Goal: Task Accomplishment & Management: Manage account settings

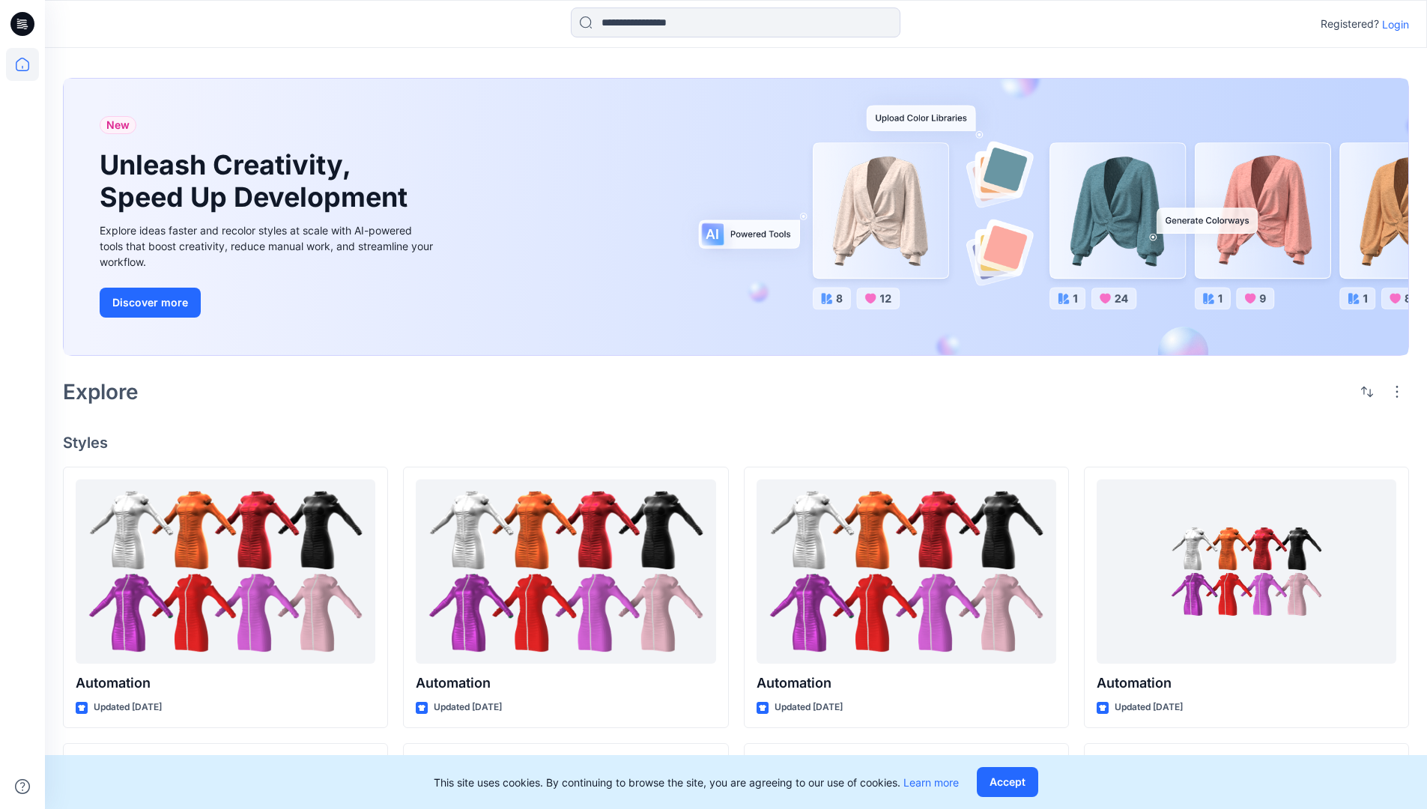
click at [1392, 24] on p "Login" at bounding box center [1395, 24] width 27 height 16
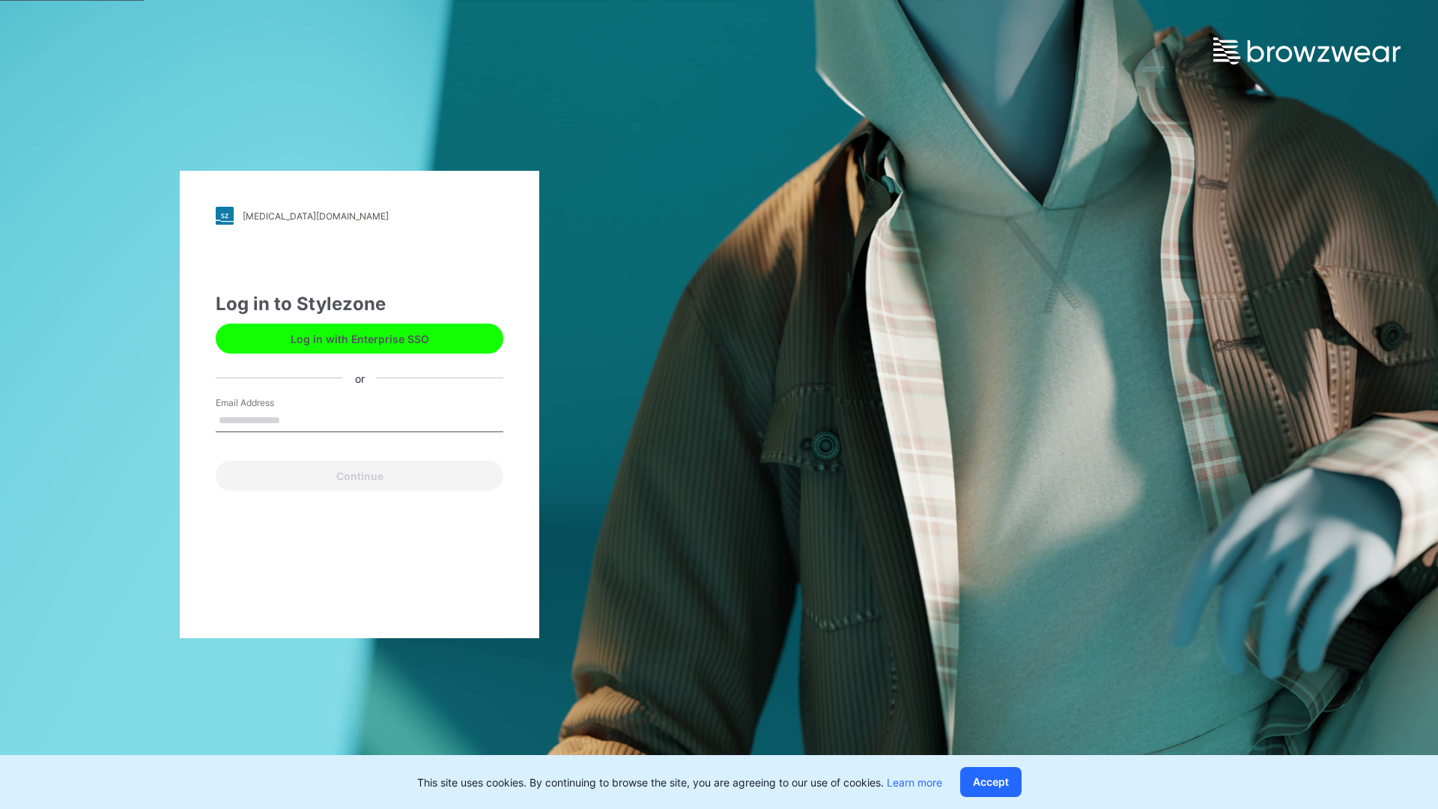
click at [296, 420] on input "Email Address" at bounding box center [360, 421] width 288 height 22
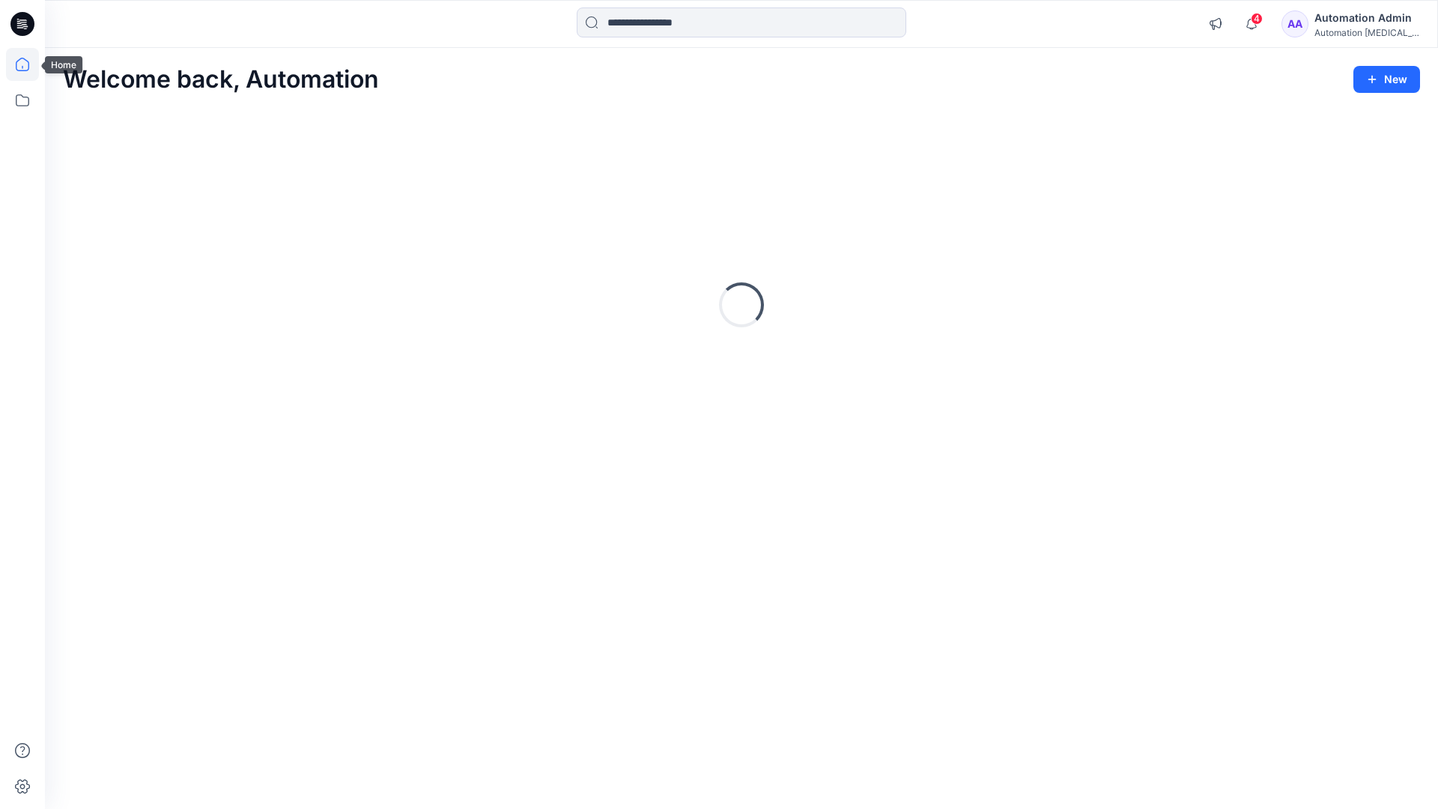
click at [28, 64] on icon at bounding box center [22, 64] width 13 height 13
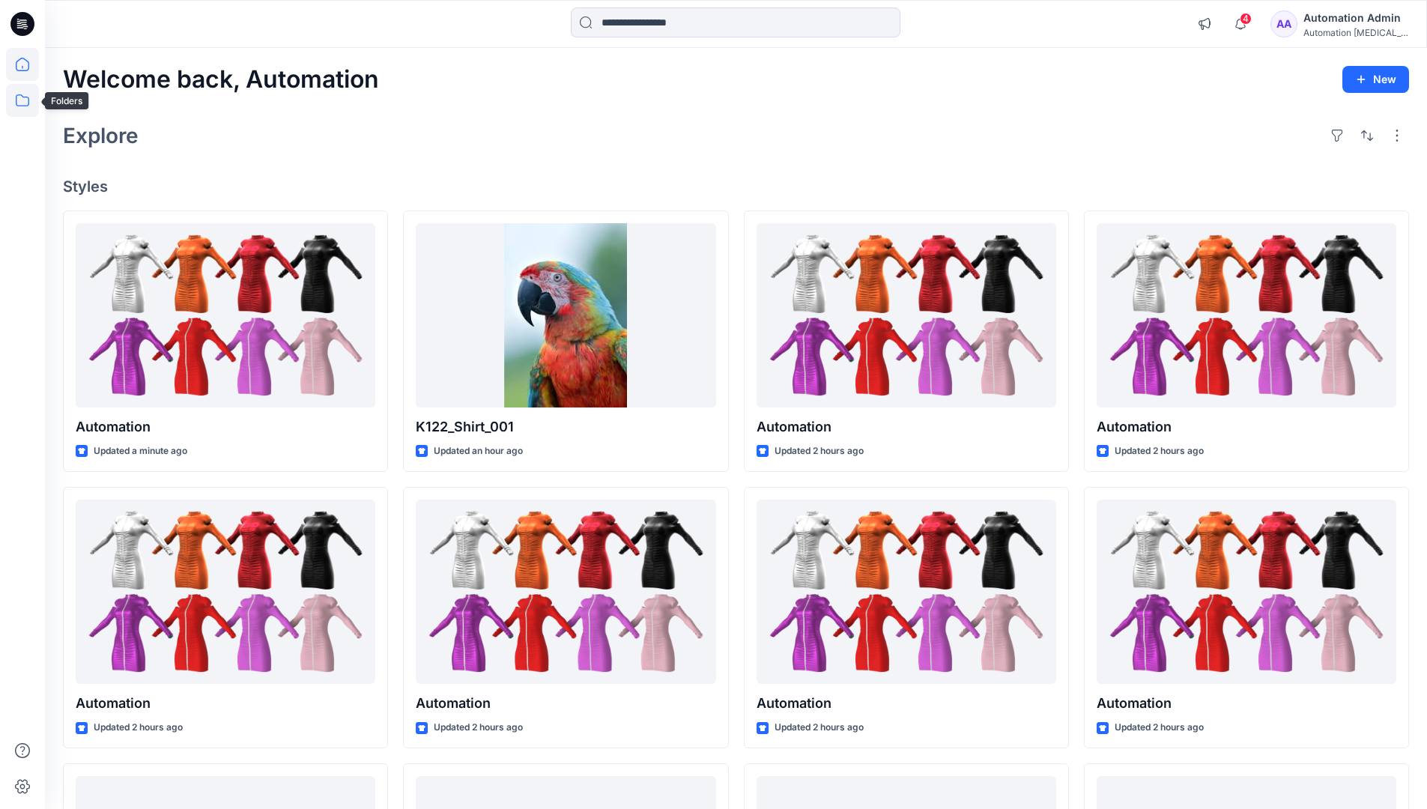
click at [24, 99] on icon at bounding box center [22, 100] width 33 height 33
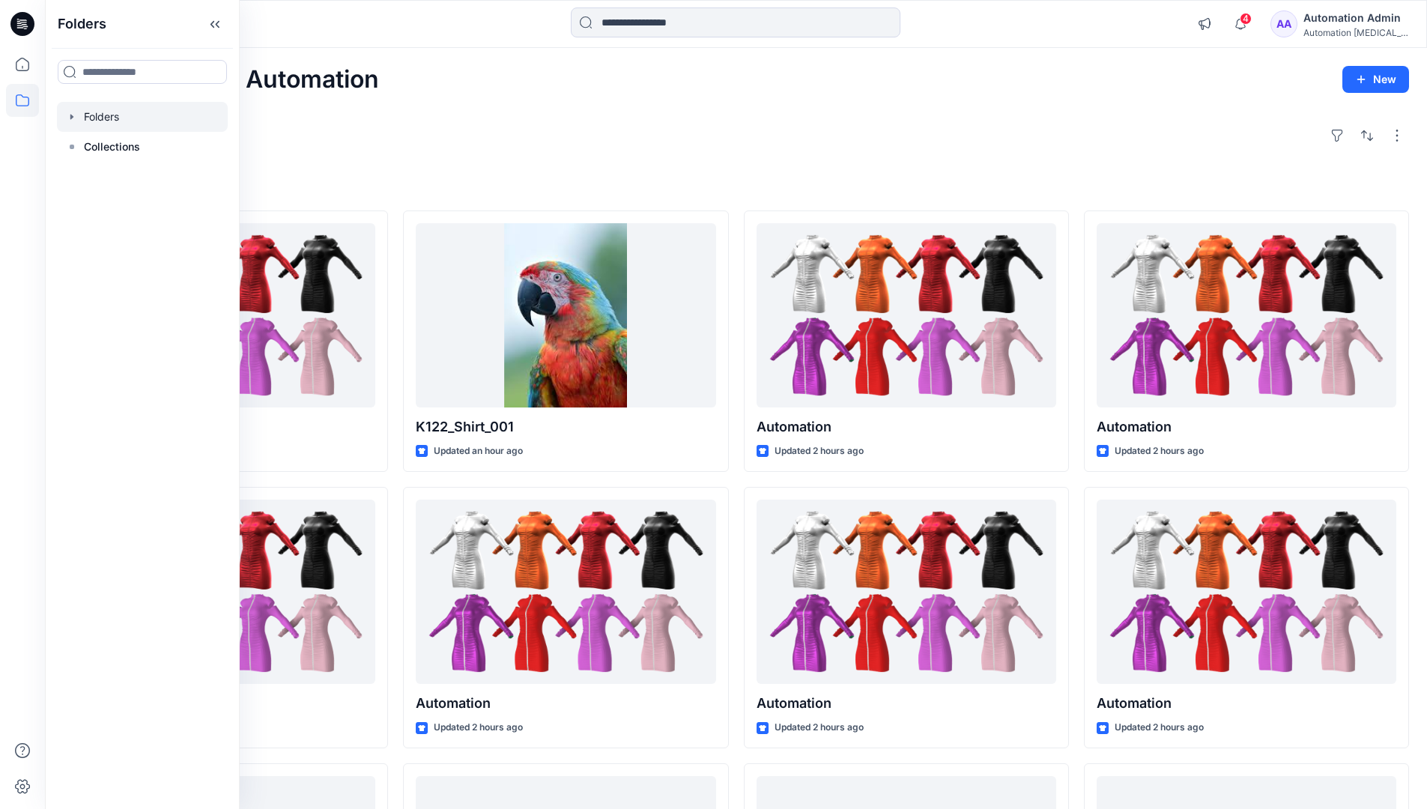
click at [100, 113] on div at bounding box center [142, 117] width 171 height 30
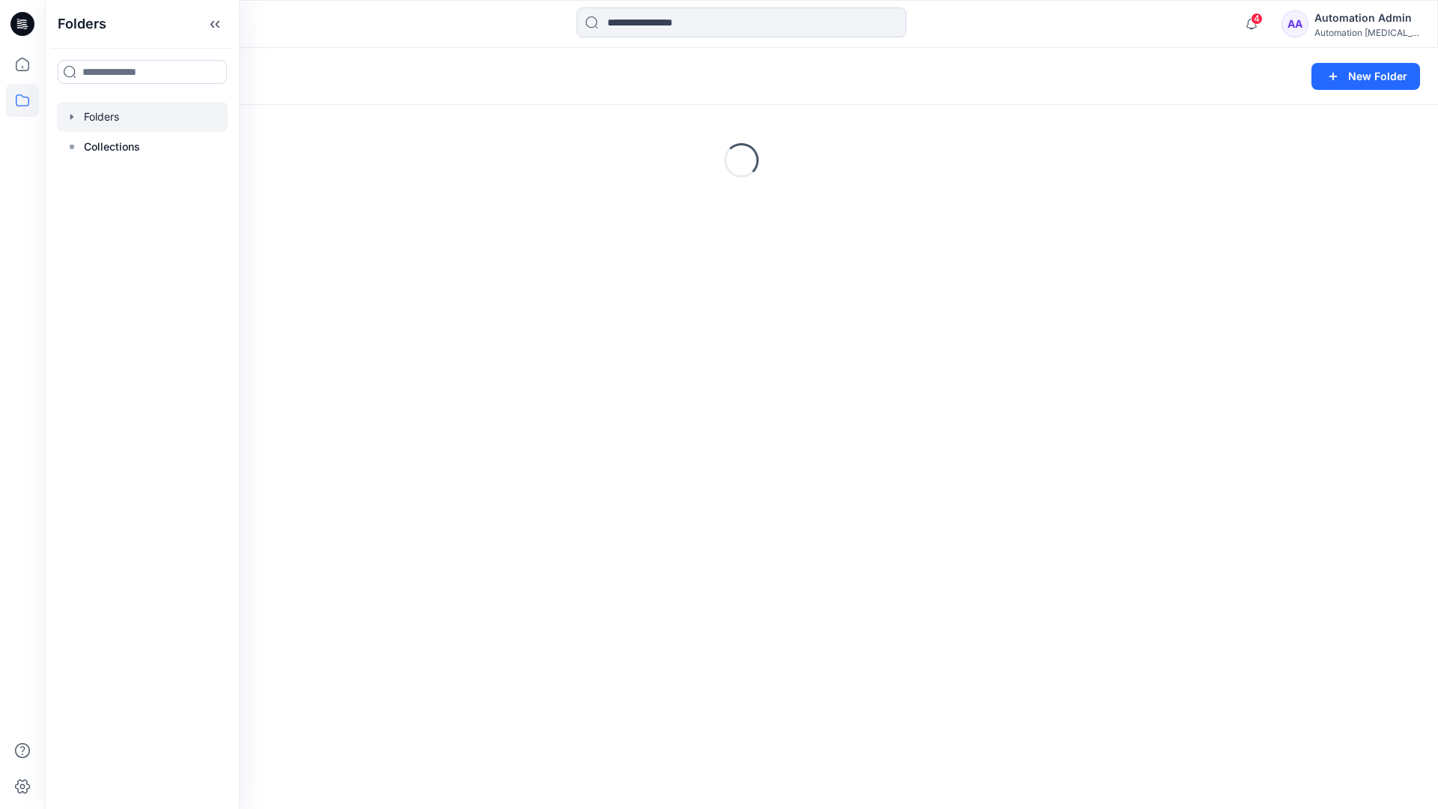
scroll to position [261, 0]
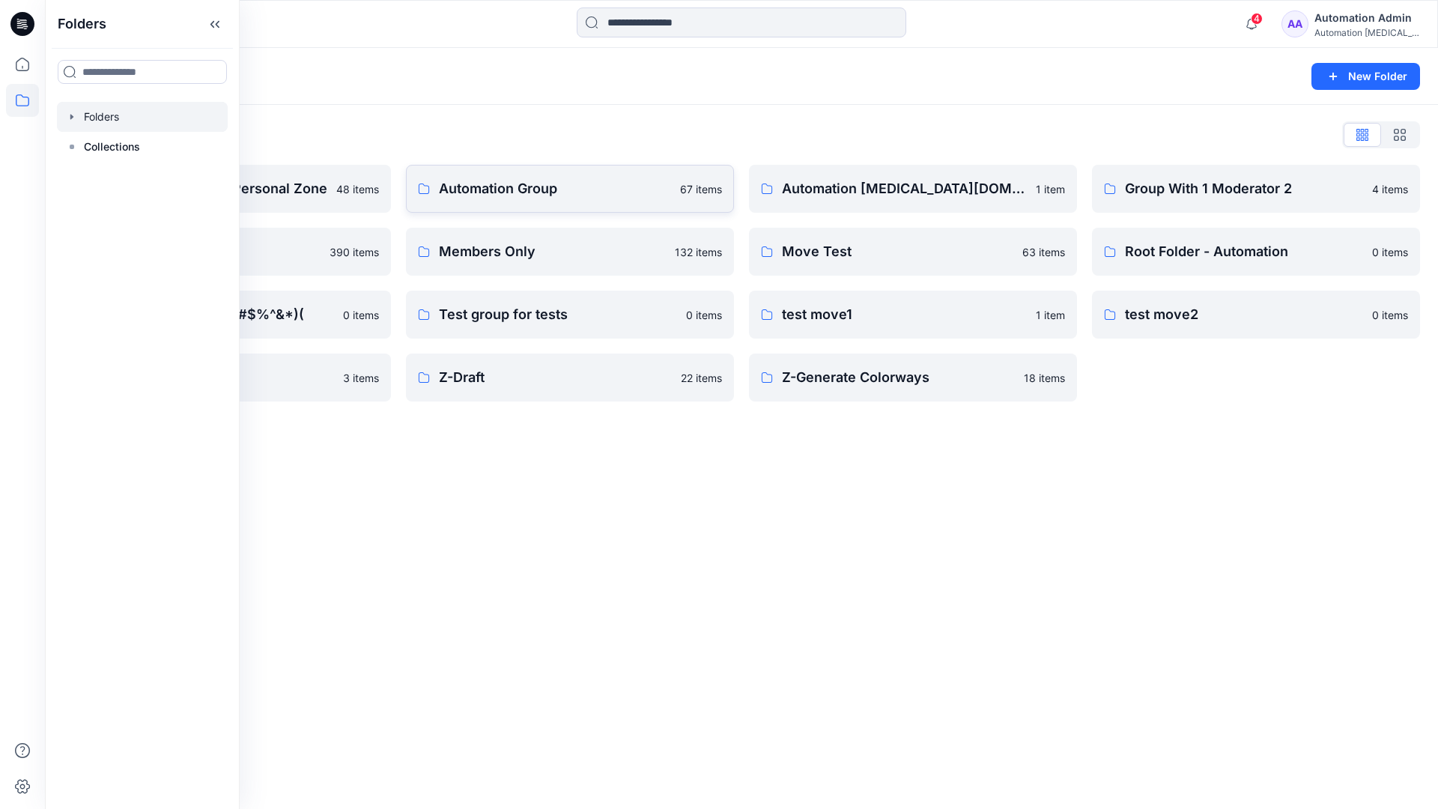
click at [545, 195] on p "Automation Group" at bounding box center [555, 188] width 232 height 21
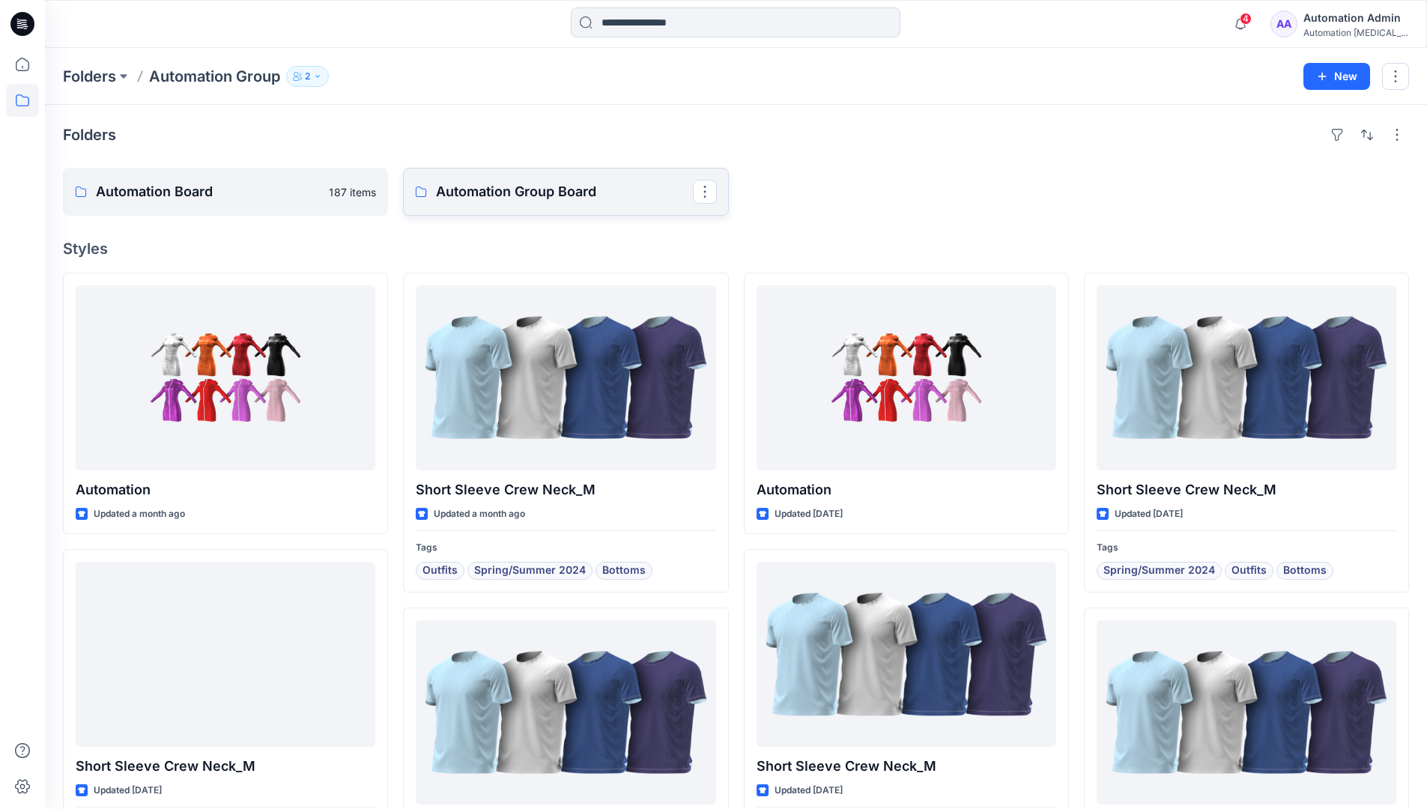
click at [507, 201] on p "Automation Group Board" at bounding box center [564, 191] width 256 height 21
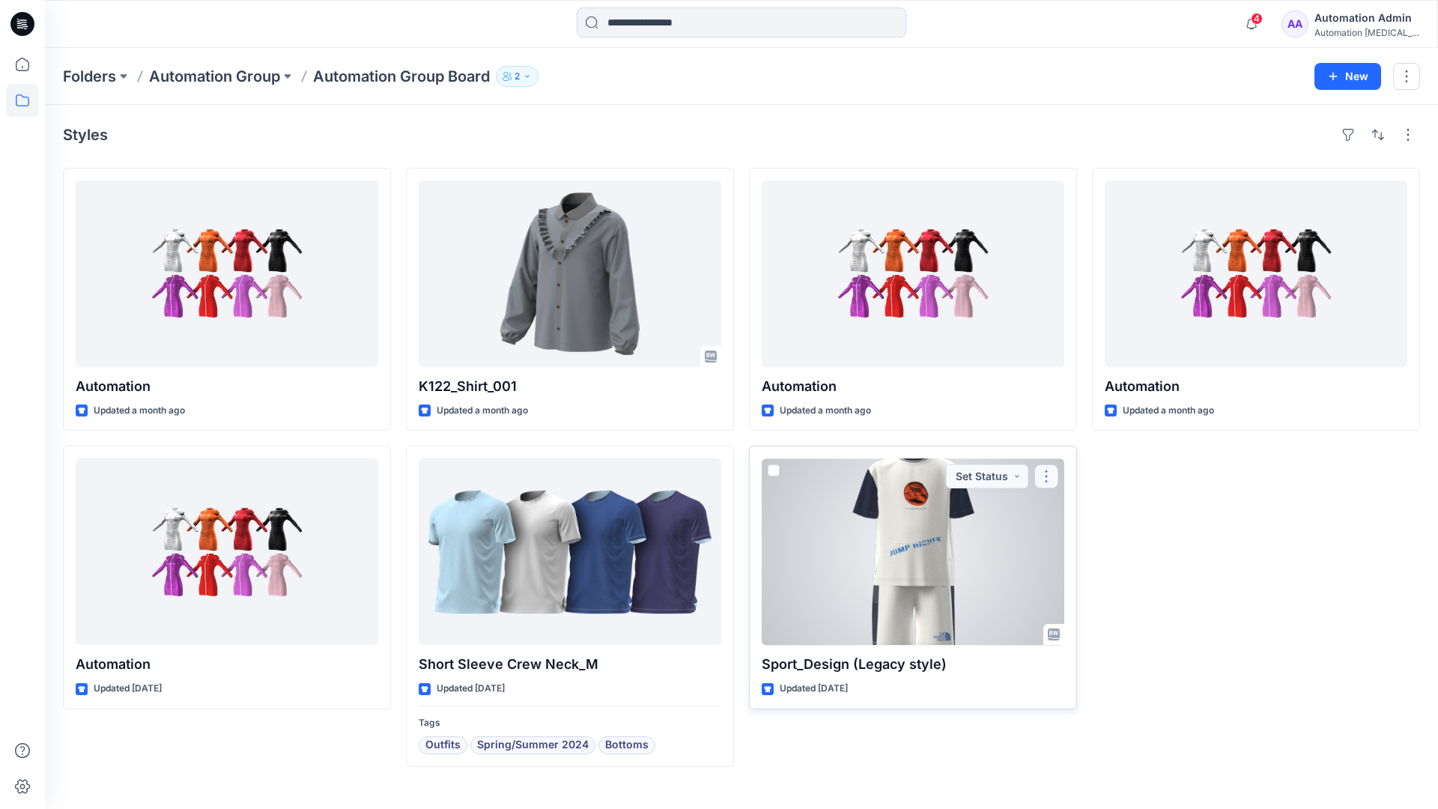
click at [1045, 475] on button "button" at bounding box center [1047, 477] width 24 height 24
click at [1083, 620] on p "Move to" at bounding box center [1085, 622] width 40 height 16
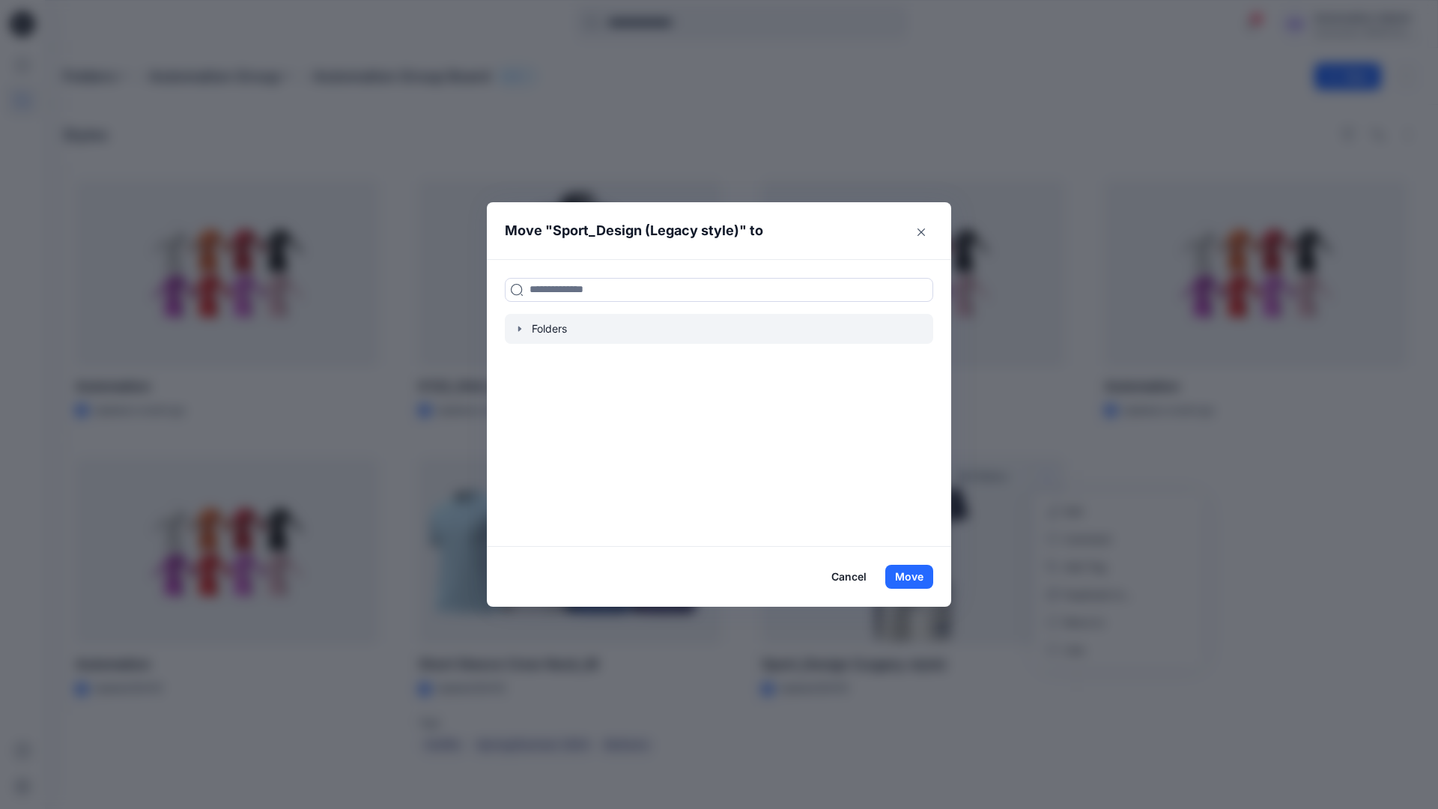
click at [517, 327] on icon "button" at bounding box center [520, 329] width 12 height 12
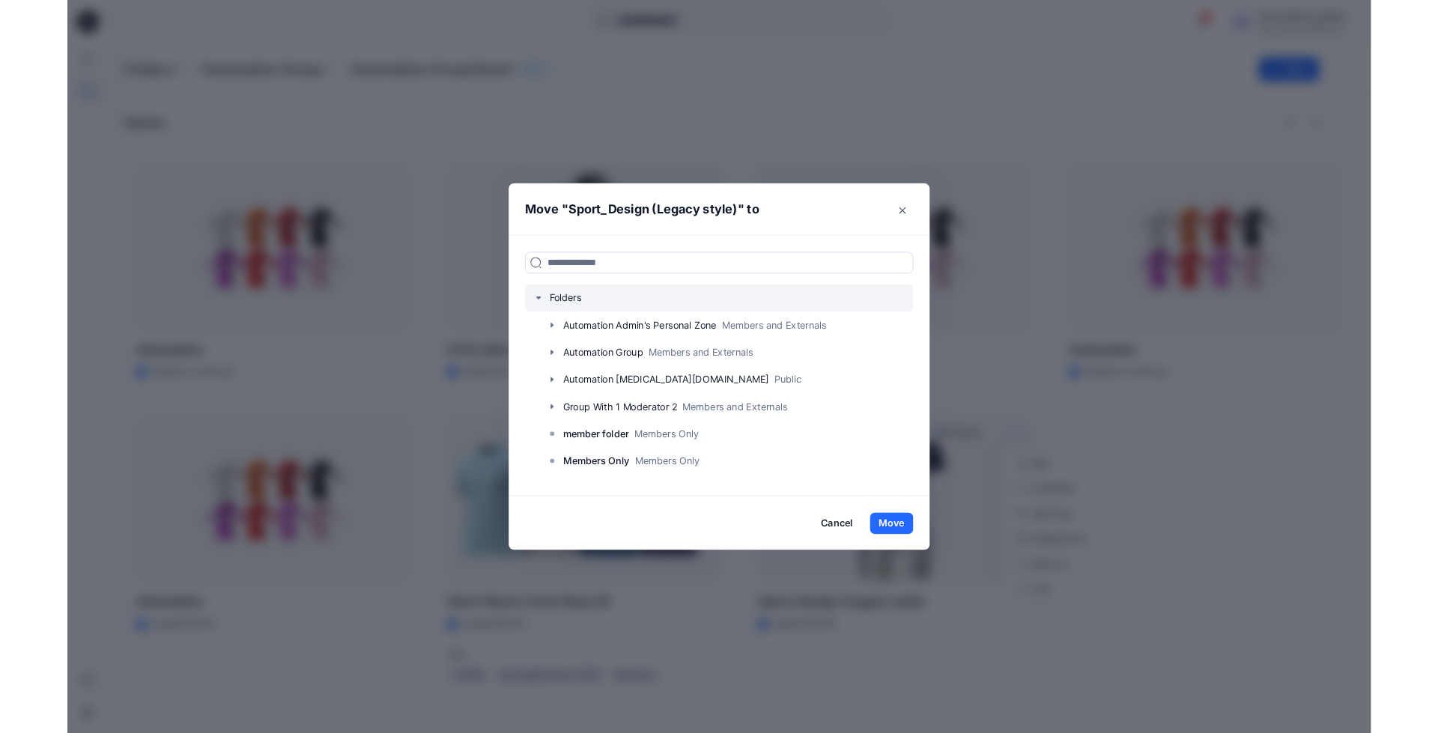
scroll to position [118, 0]
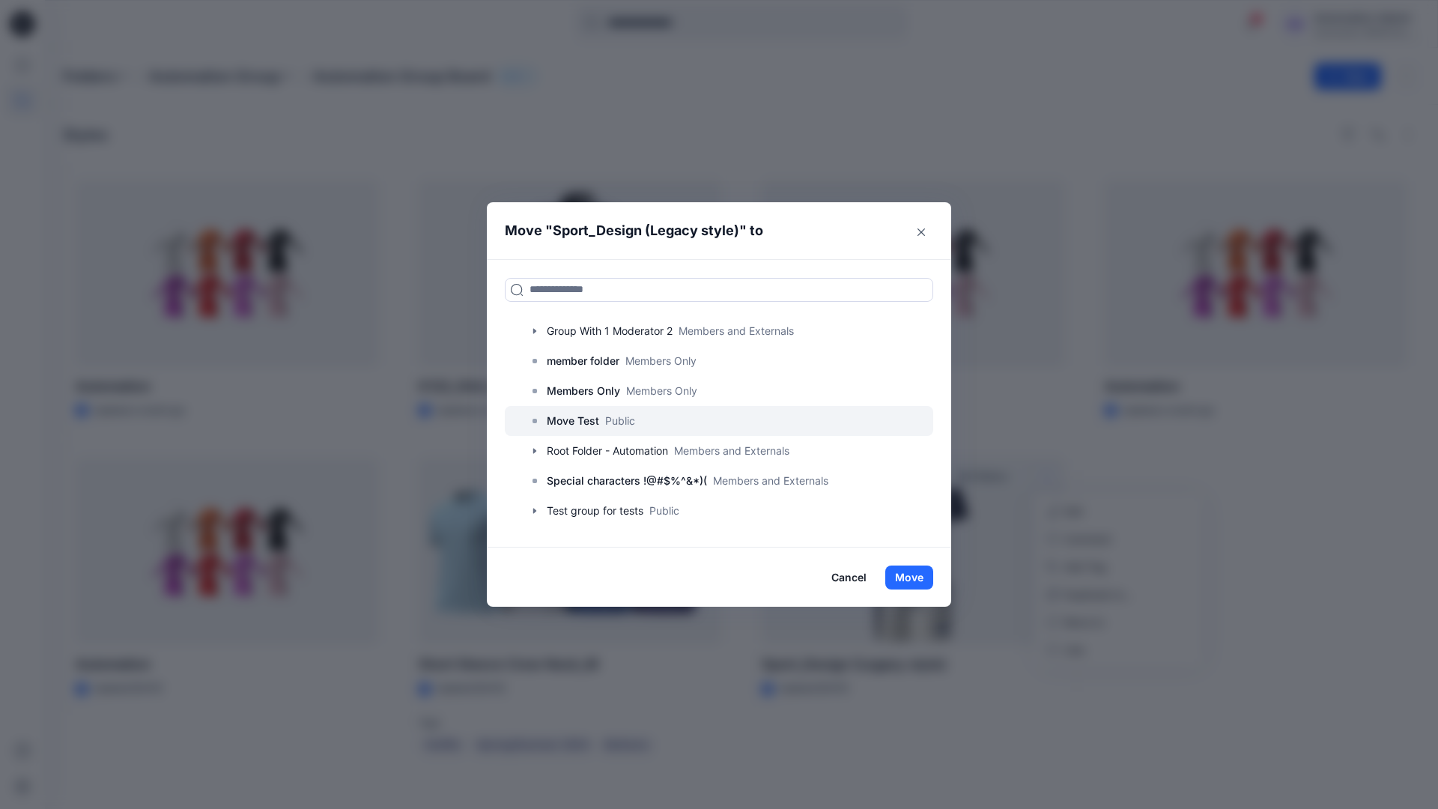
click at [577, 423] on p "Move Test" at bounding box center [573, 421] width 52 height 18
click at [913, 576] on button "Move" at bounding box center [910, 578] width 48 height 24
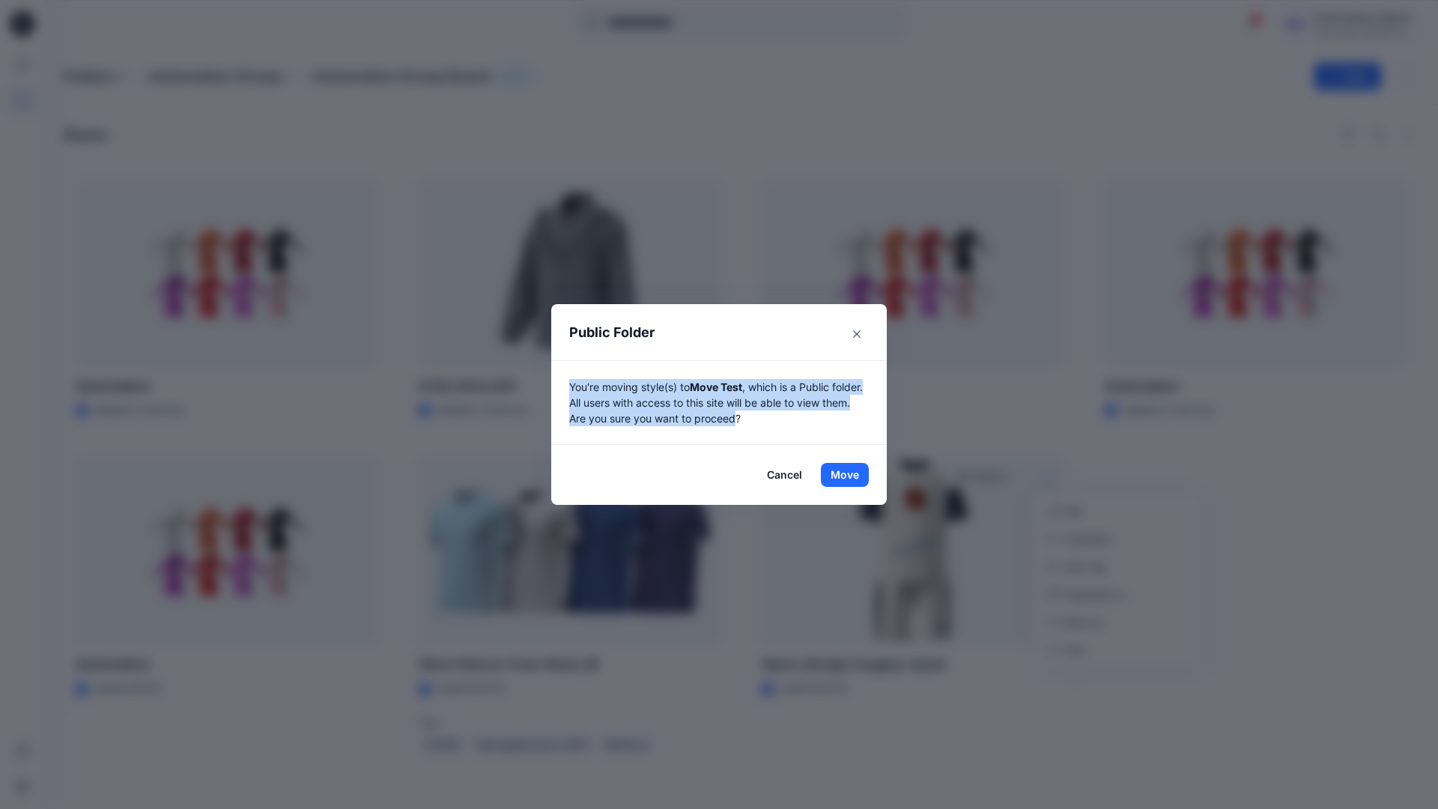
drag, startPoint x: 913, startPoint y: 576, endPoint x: 770, endPoint y: 418, distance: 212.7
click at [770, 418] on p "You're moving style(s) to Move Test , which is a Public folder. All users with …" at bounding box center [719, 402] width 300 height 47
click at [845, 475] on button "Move" at bounding box center [845, 475] width 48 height 24
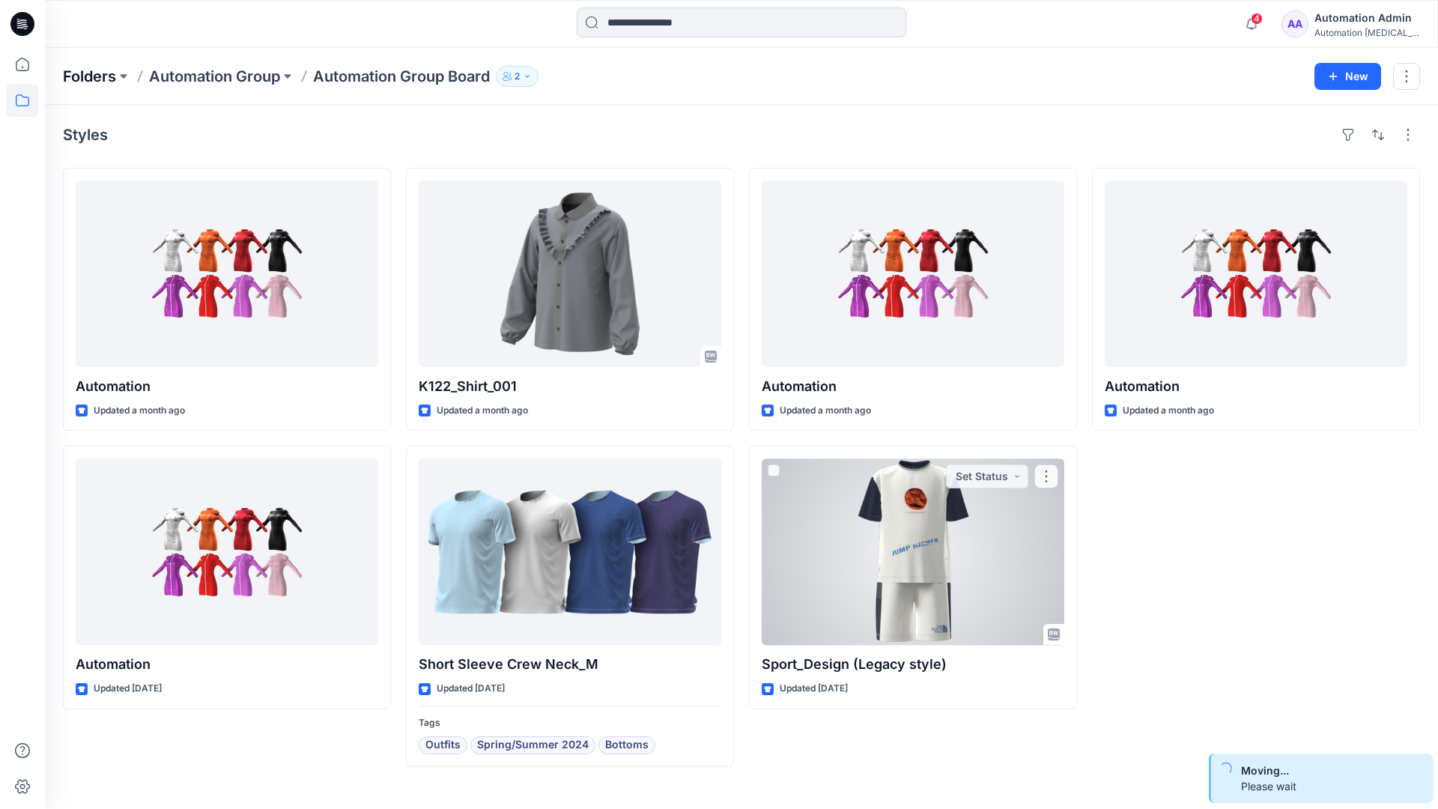
click at [88, 72] on p "Folders" at bounding box center [89, 76] width 53 height 21
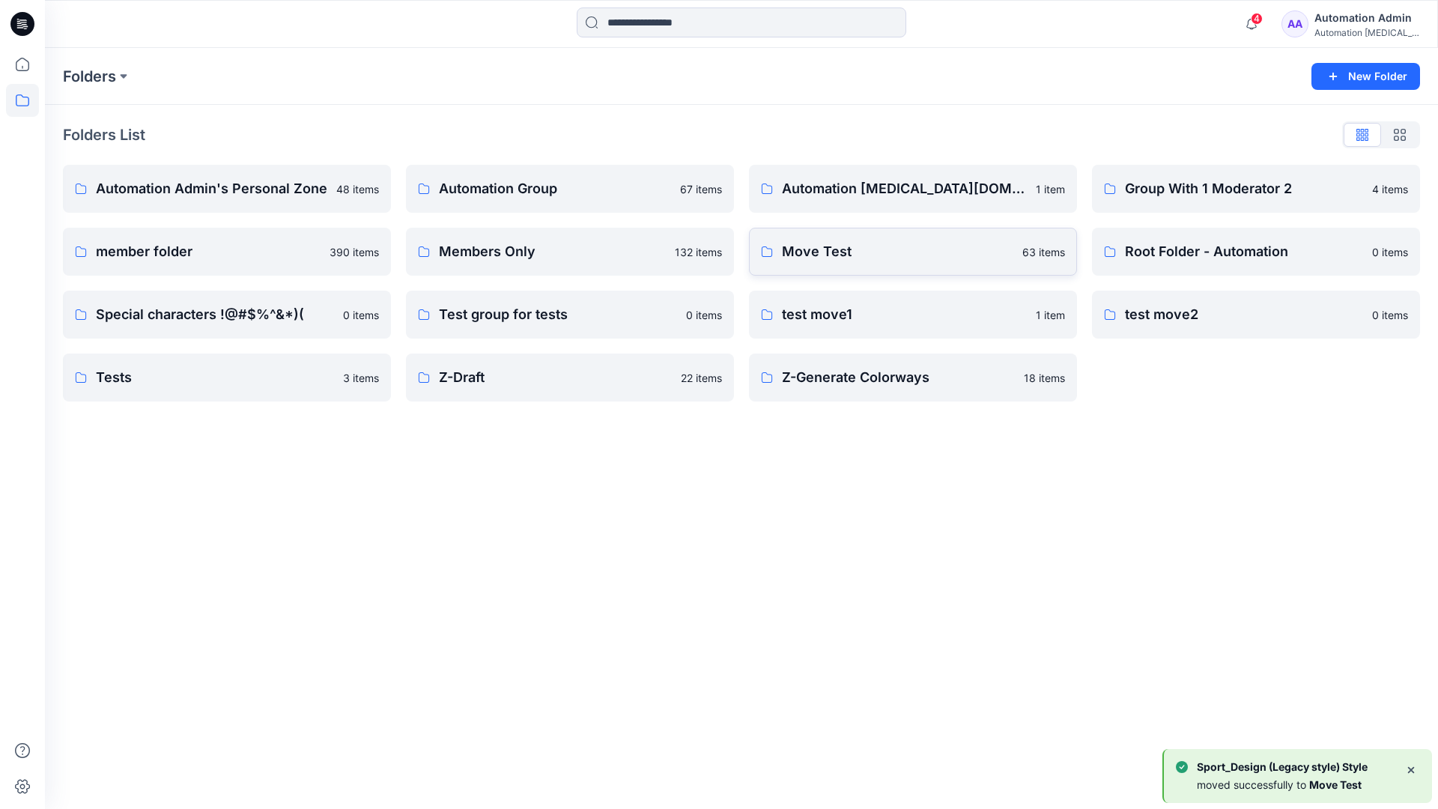
click at [865, 260] on p "Move Test" at bounding box center [898, 251] width 232 height 21
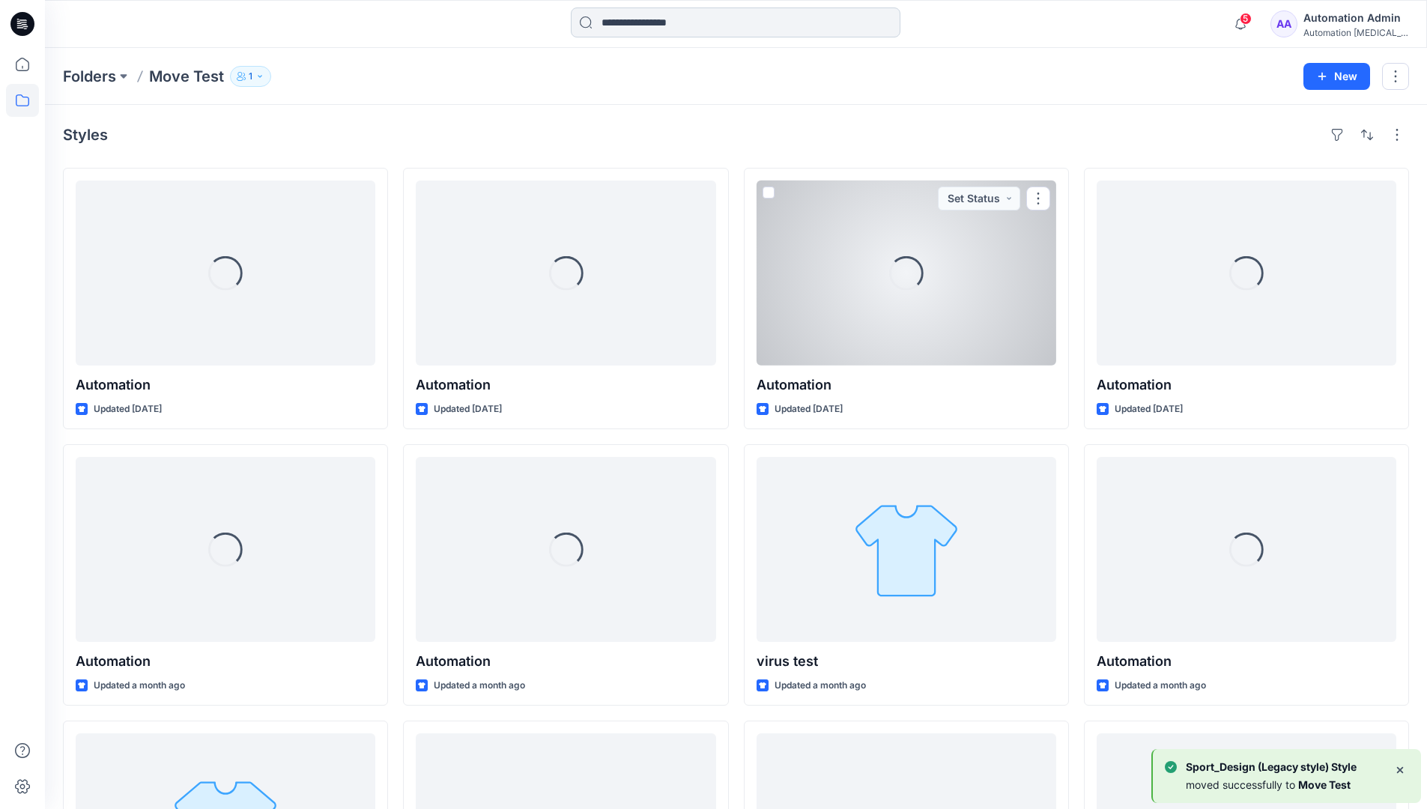
click at [671, 28] on input at bounding box center [736, 22] width 330 height 30
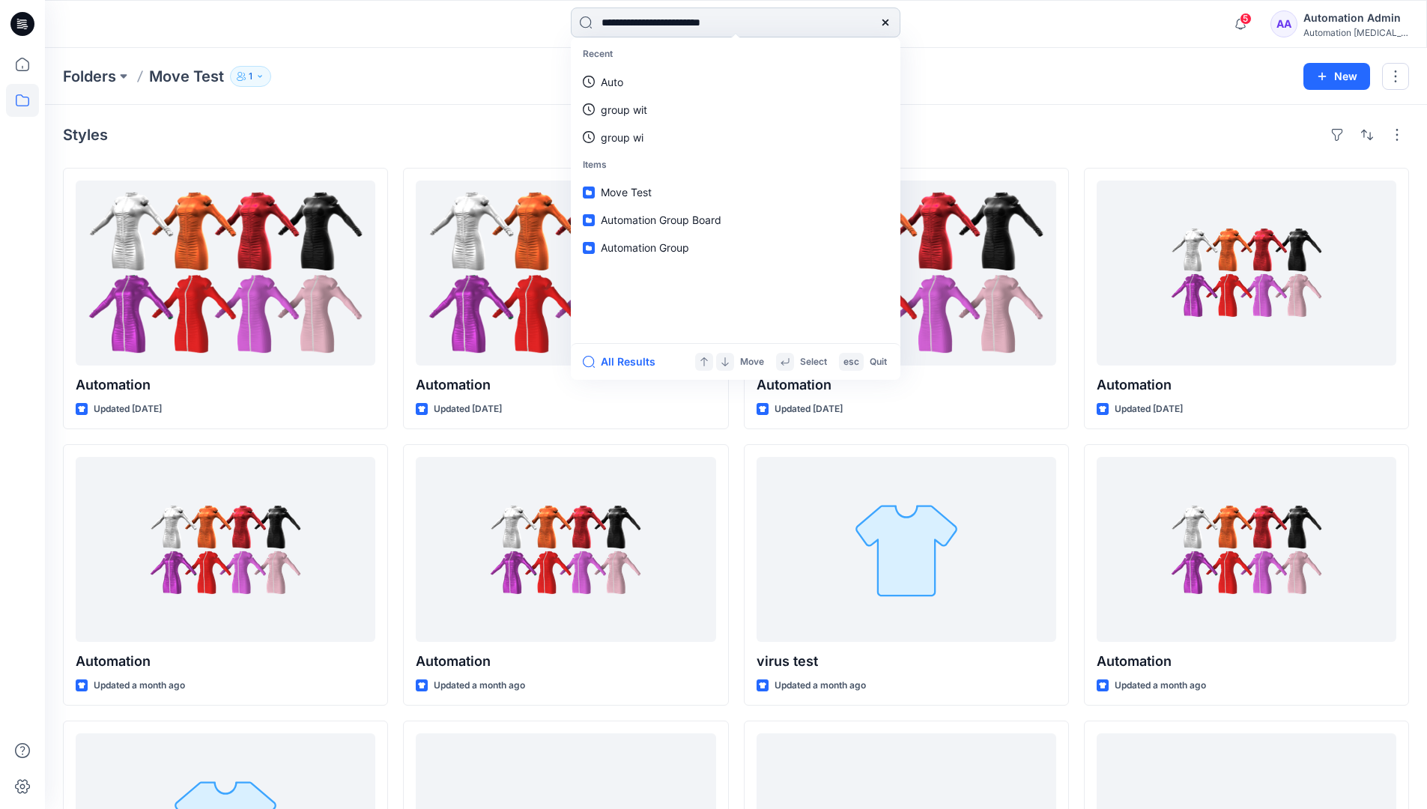
type input "**********"
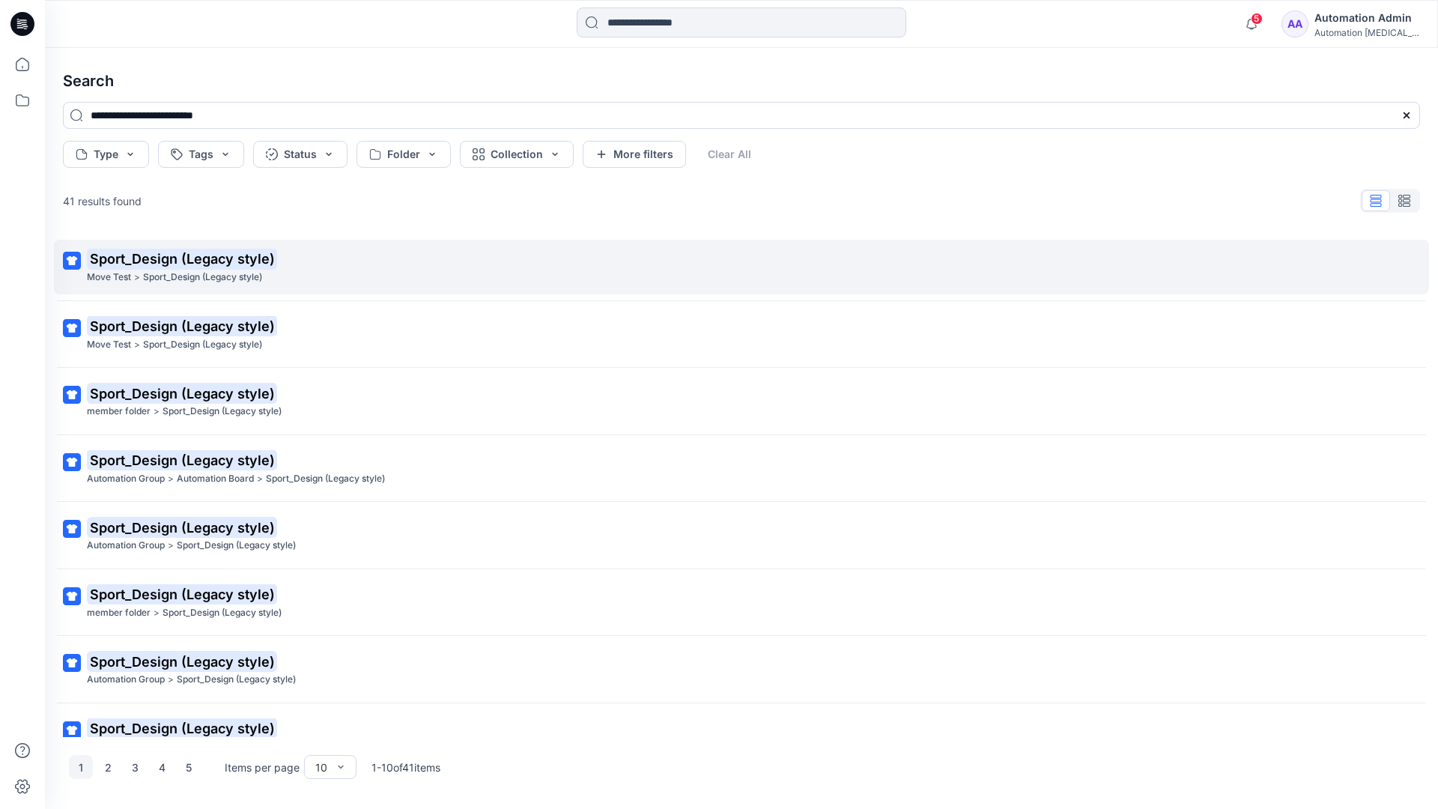
click at [114, 259] on mark "Sport_Design (Legacy style)" at bounding box center [182, 258] width 190 height 21
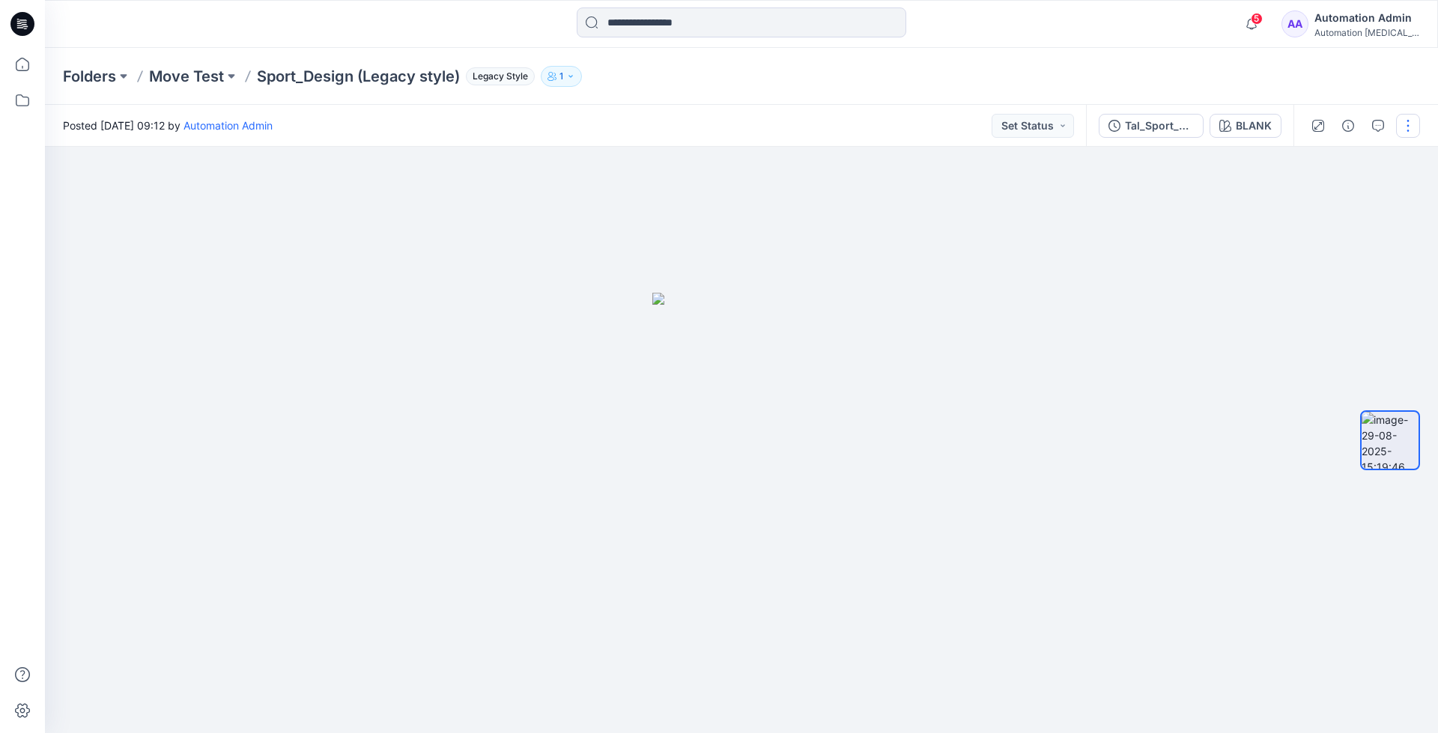
click at [1411, 128] on button "button" at bounding box center [1409, 126] width 24 height 24
click at [1340, 266] on p "Move to..." at bounding box center [1328, 272] width 49 height 16
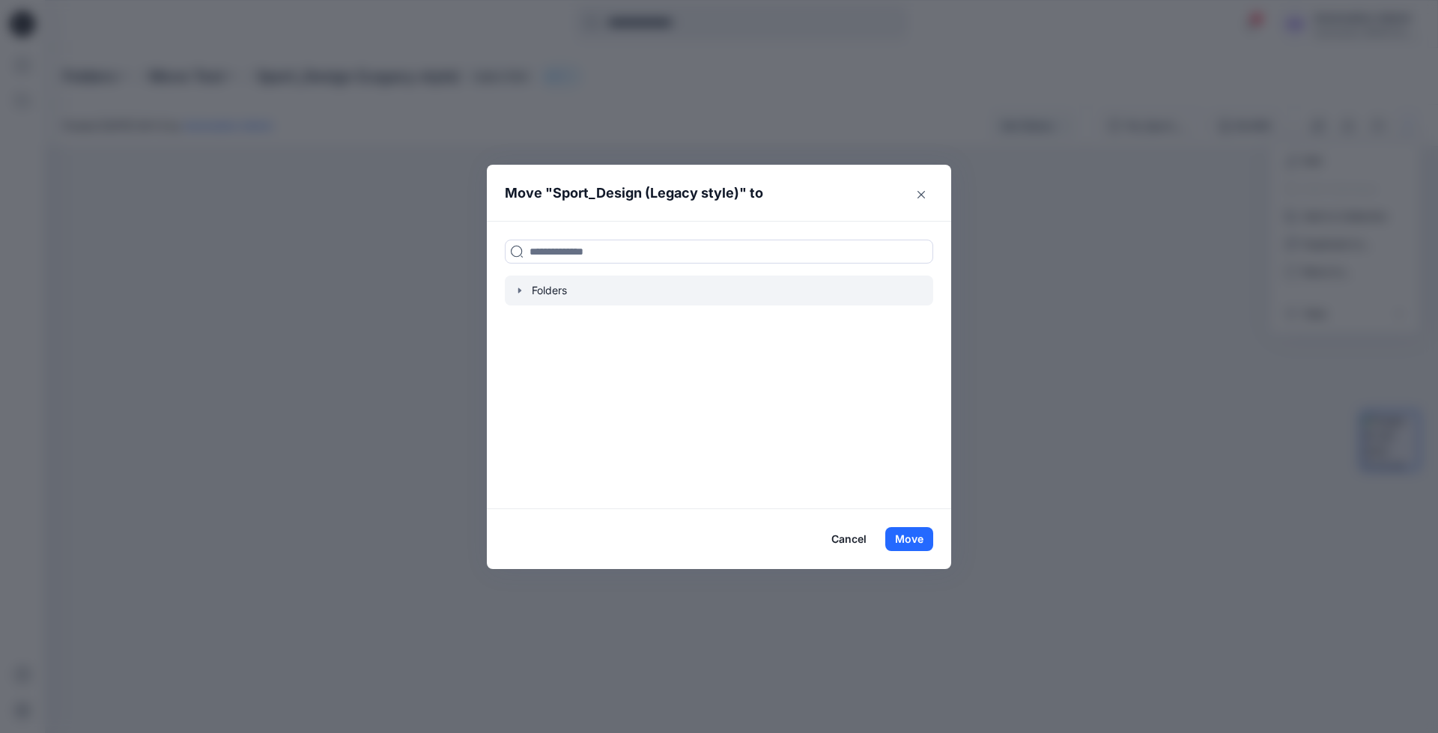
click at [519, 291] on icon "button" at bounding box center [519, 290] width 3 height 5
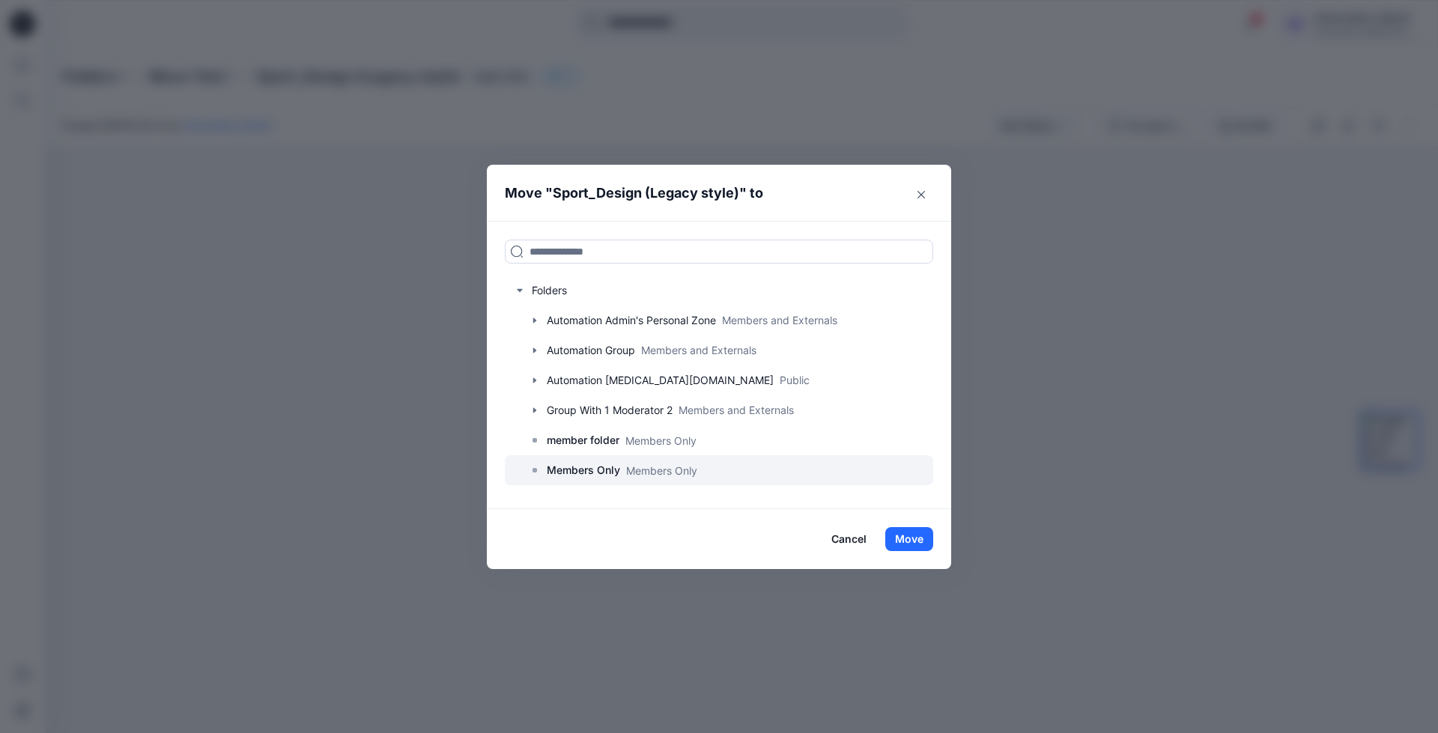
click at [588, 474] on p "Members Only" at bounding box center [583, 471] width 73 height 18
click at [925, 537] on button "Move" at bounding box center [910, 539] width 48 height 24
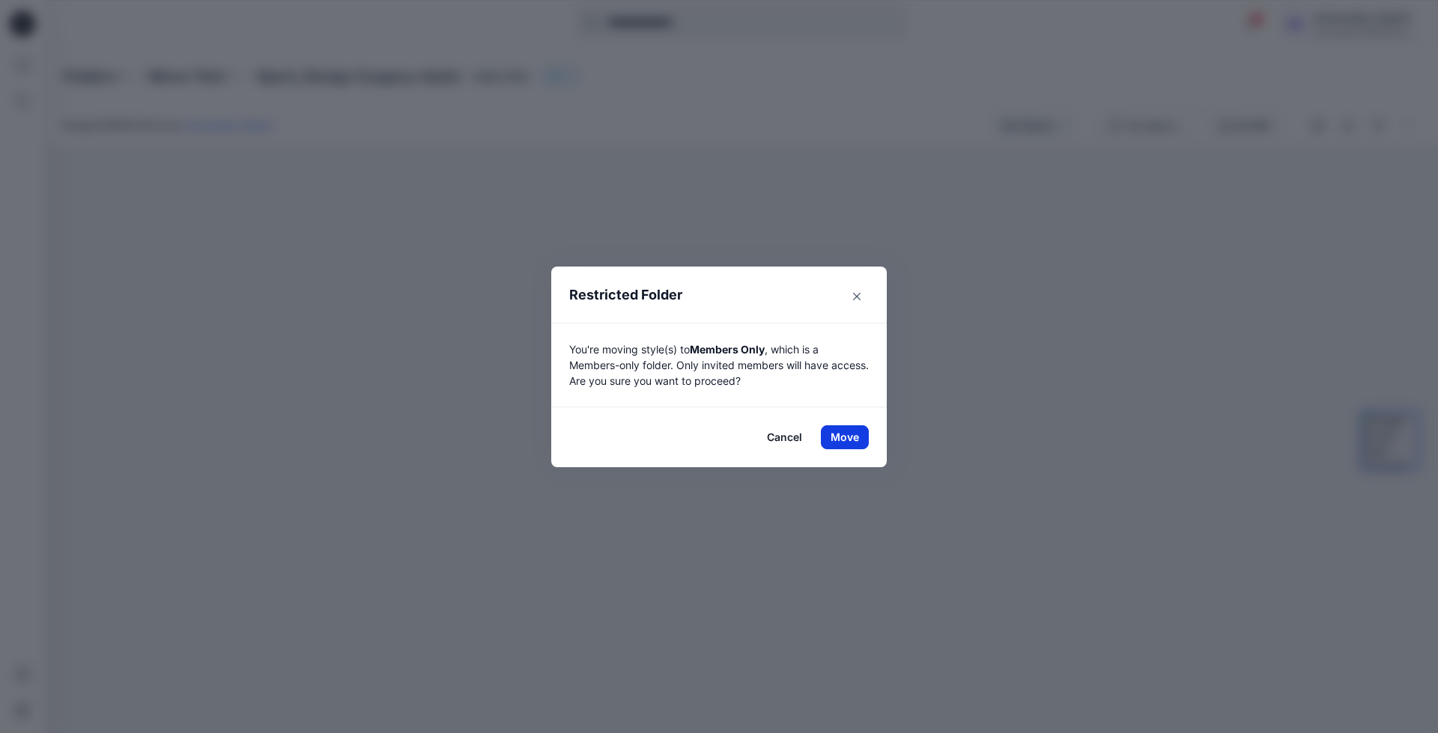
click at [838, 434] on button "Move" at bounding box center [845, 438] width 48 height 24
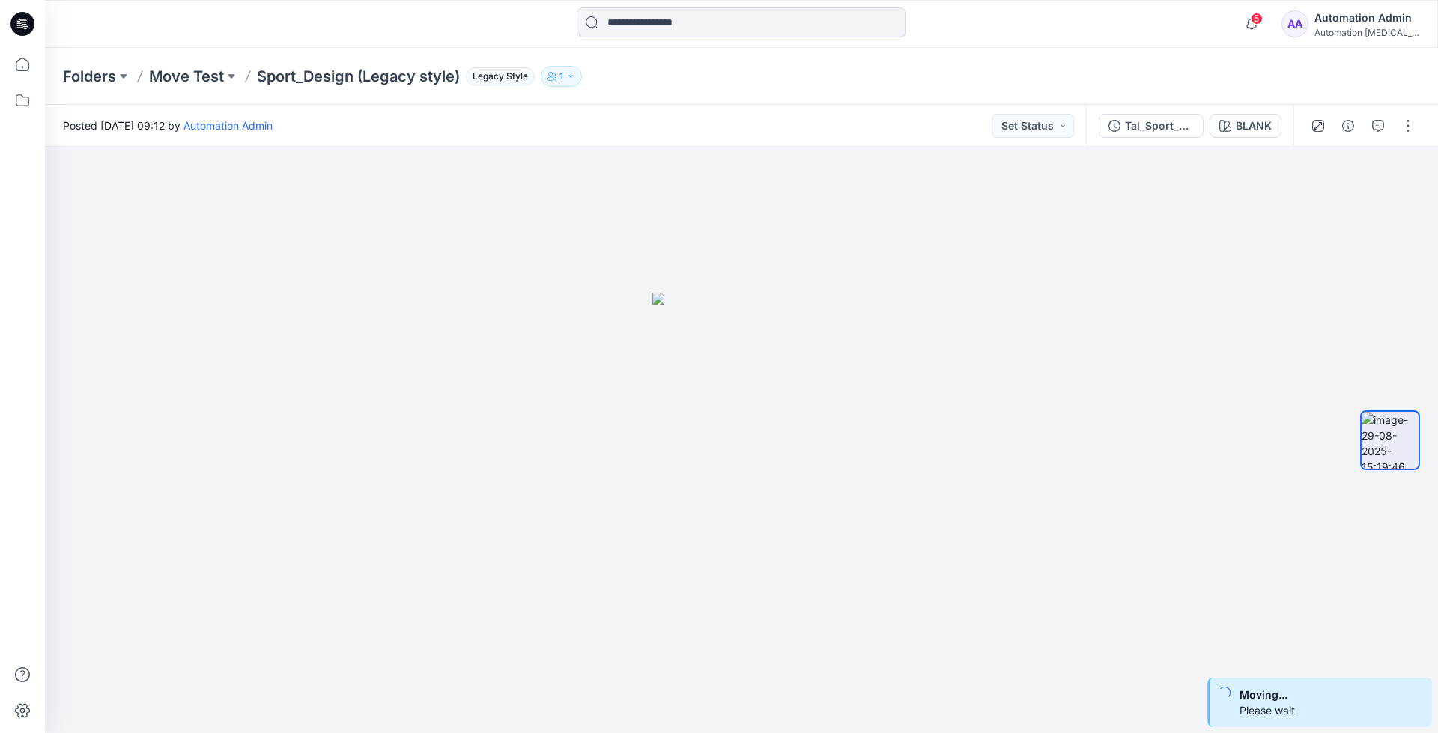
scroll to position [48, 0]
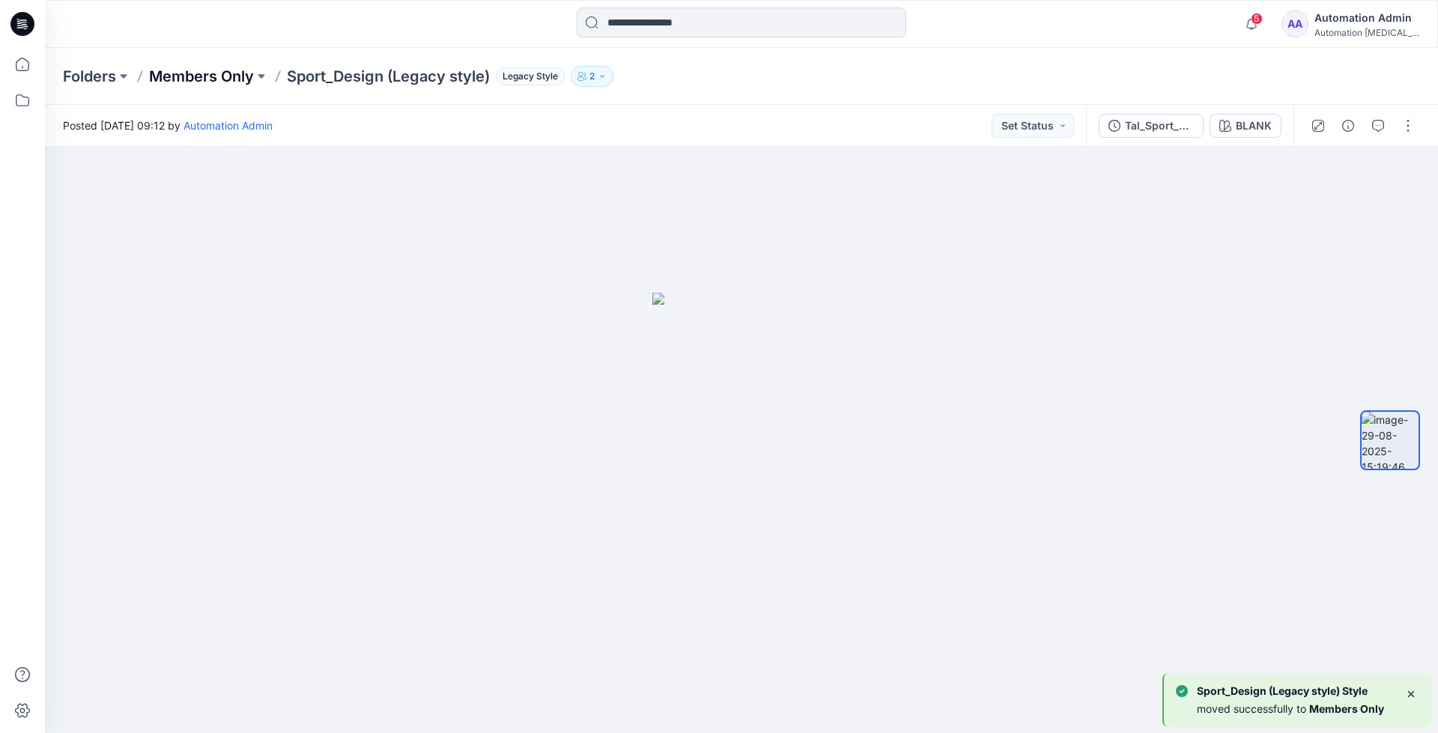
click at [208, 73] on p "Members Only" at bounding box center [201, 76] width 105 height 21
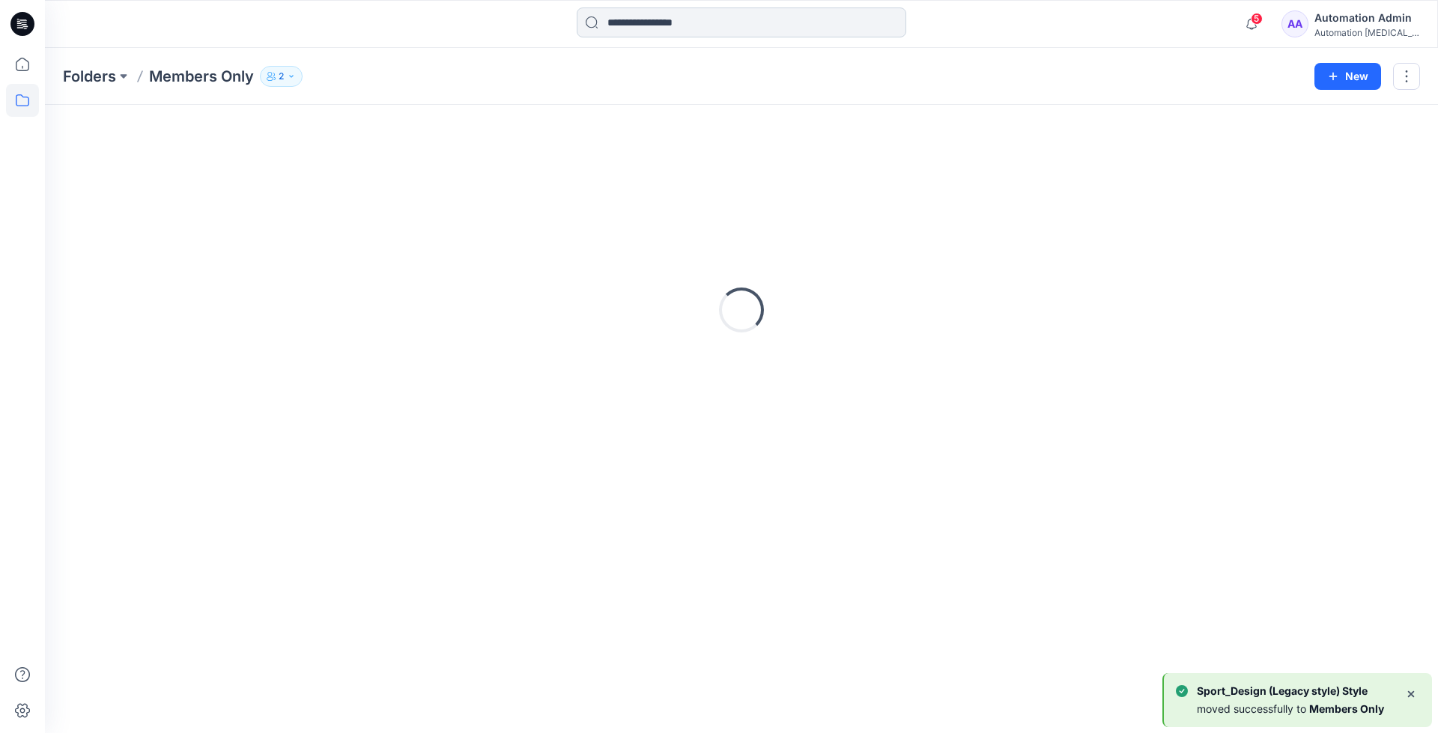
click at [691, 28] on input at bounding box center [742, 22] width 330 height 30
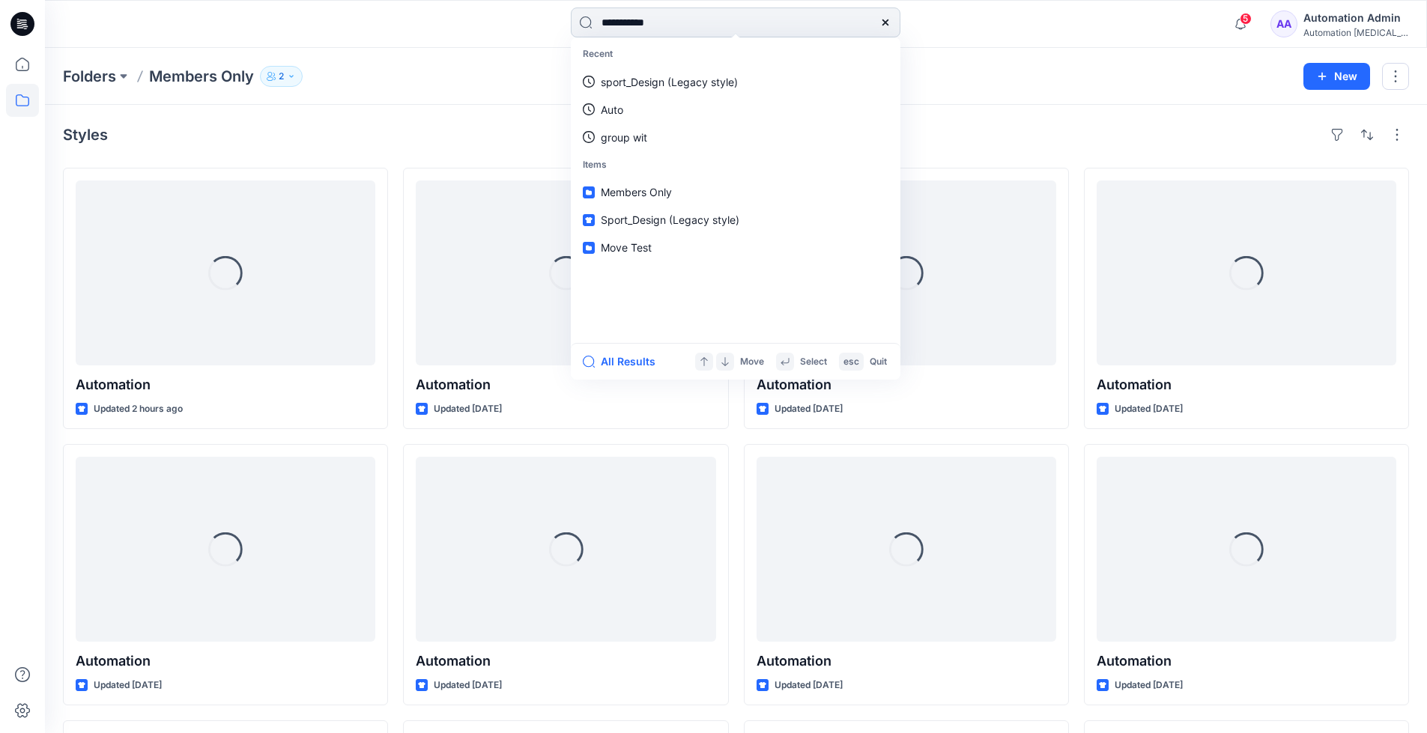
type input "**********"
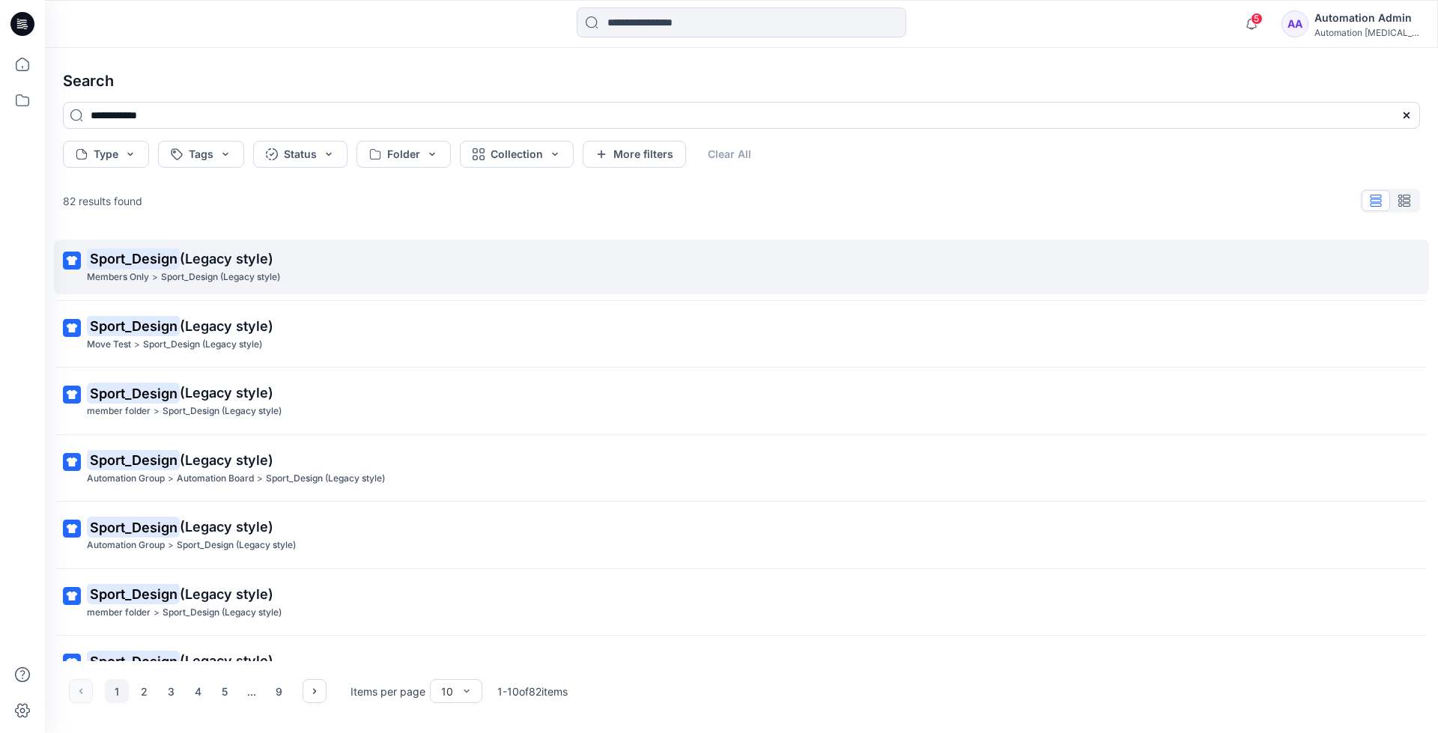
click at [166, 259] on mark "Sport_Design" at bounding box center [133, 258] width 93 height 21
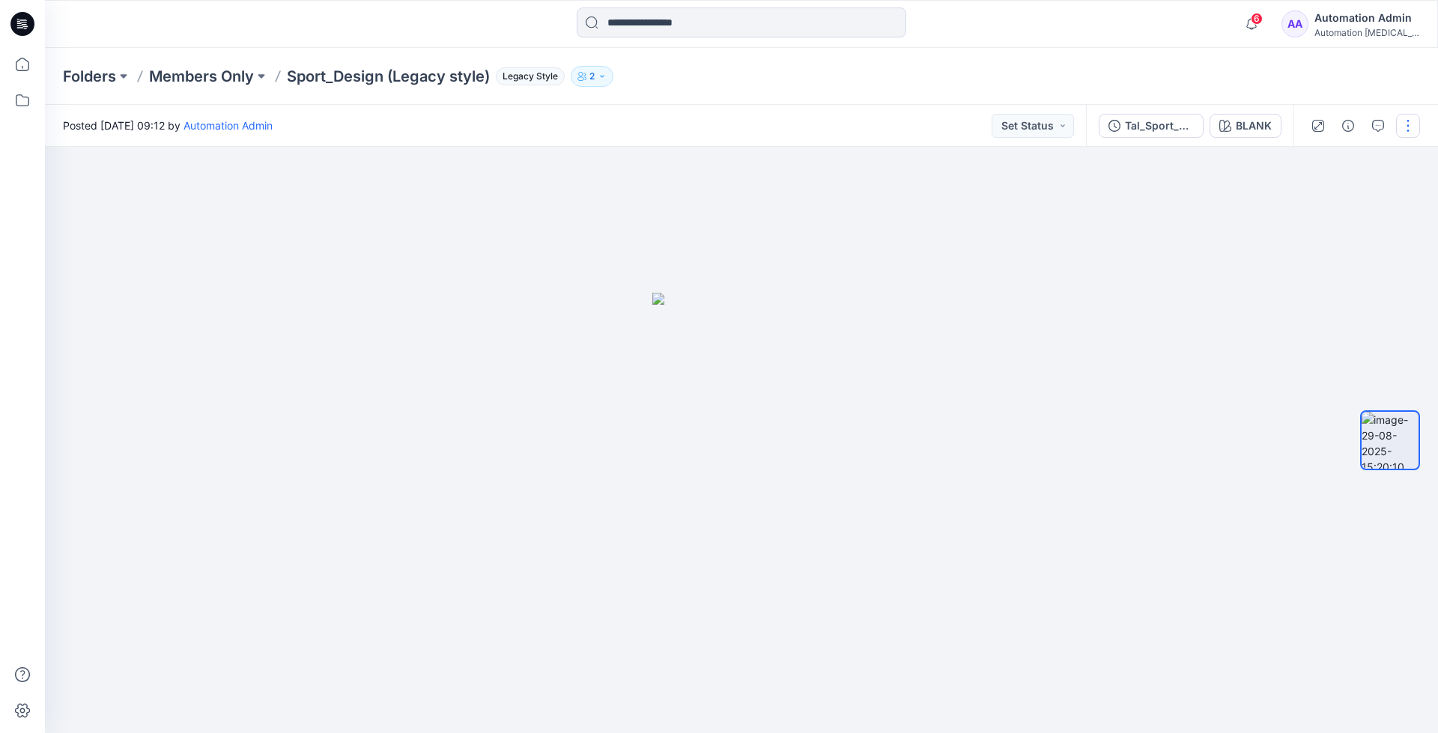
click at [1403, 121] on button "button" at bounding box center [1409, 126] width 24 height 24
click at [1320, 270] on p "Move to..." at bounding box center [1328, 272] width 49 height 16
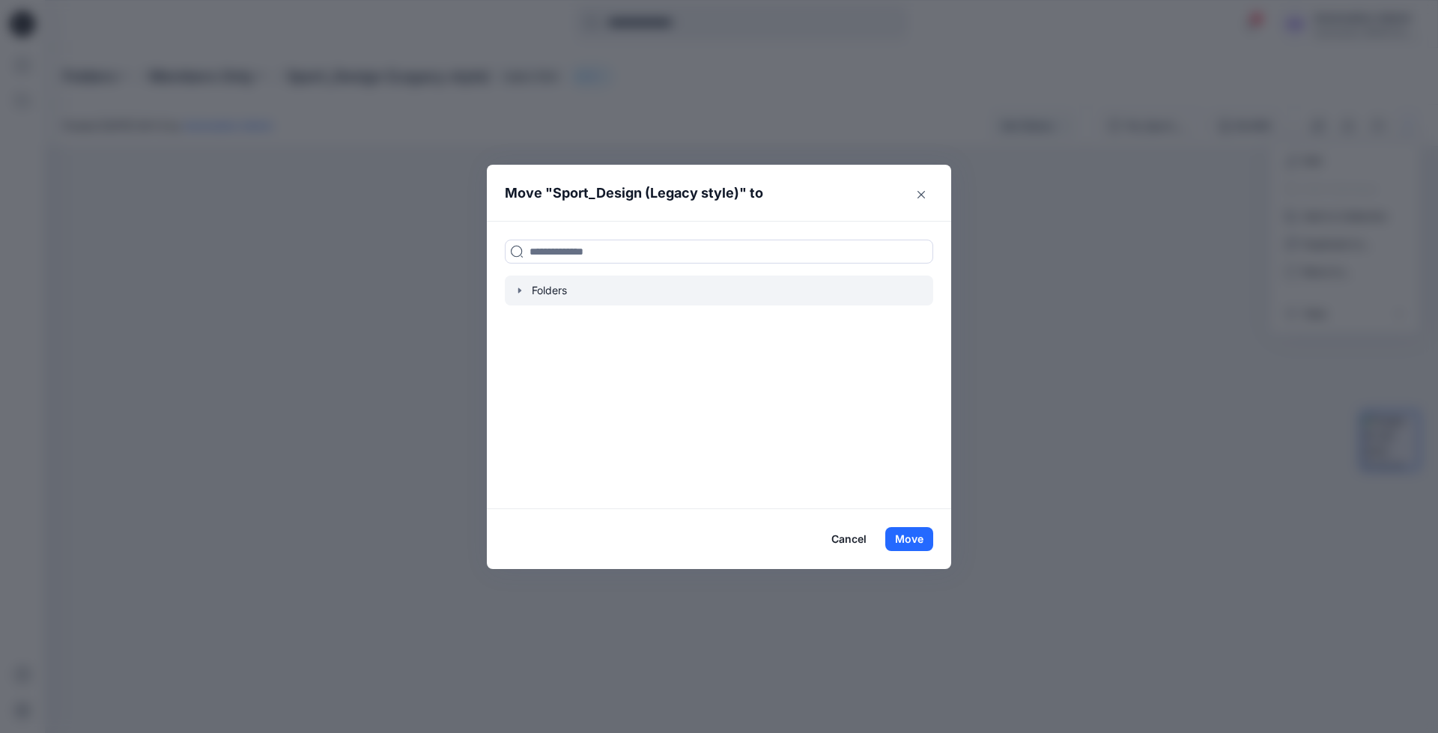
click at [523, 291] on icon "button" at bounding box center [520, 291] width 12 height 12
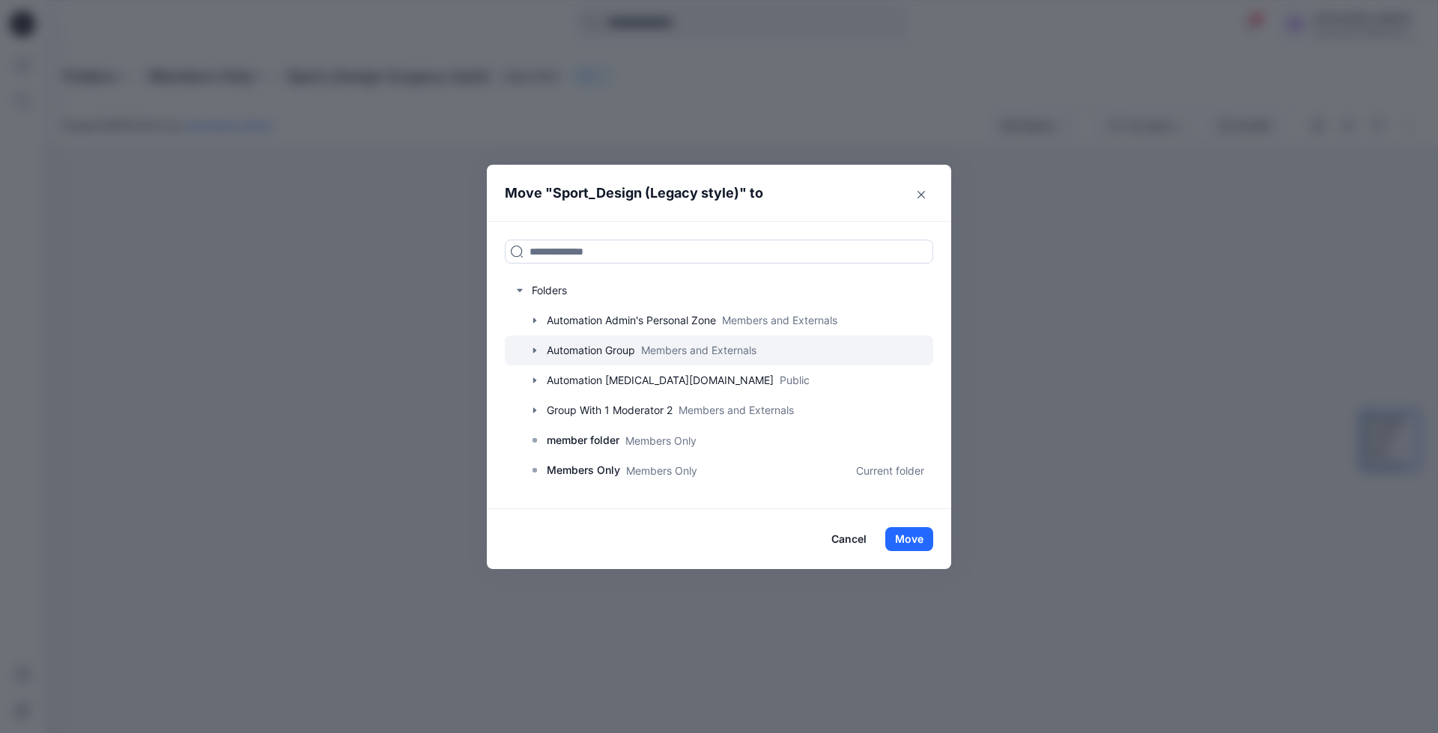
click at [572, 348] on div at bounding box center [719, 351] width 429 height 30
click at [536, 350] on icon "button" at bounding box center [535, 351] width 12 height 12
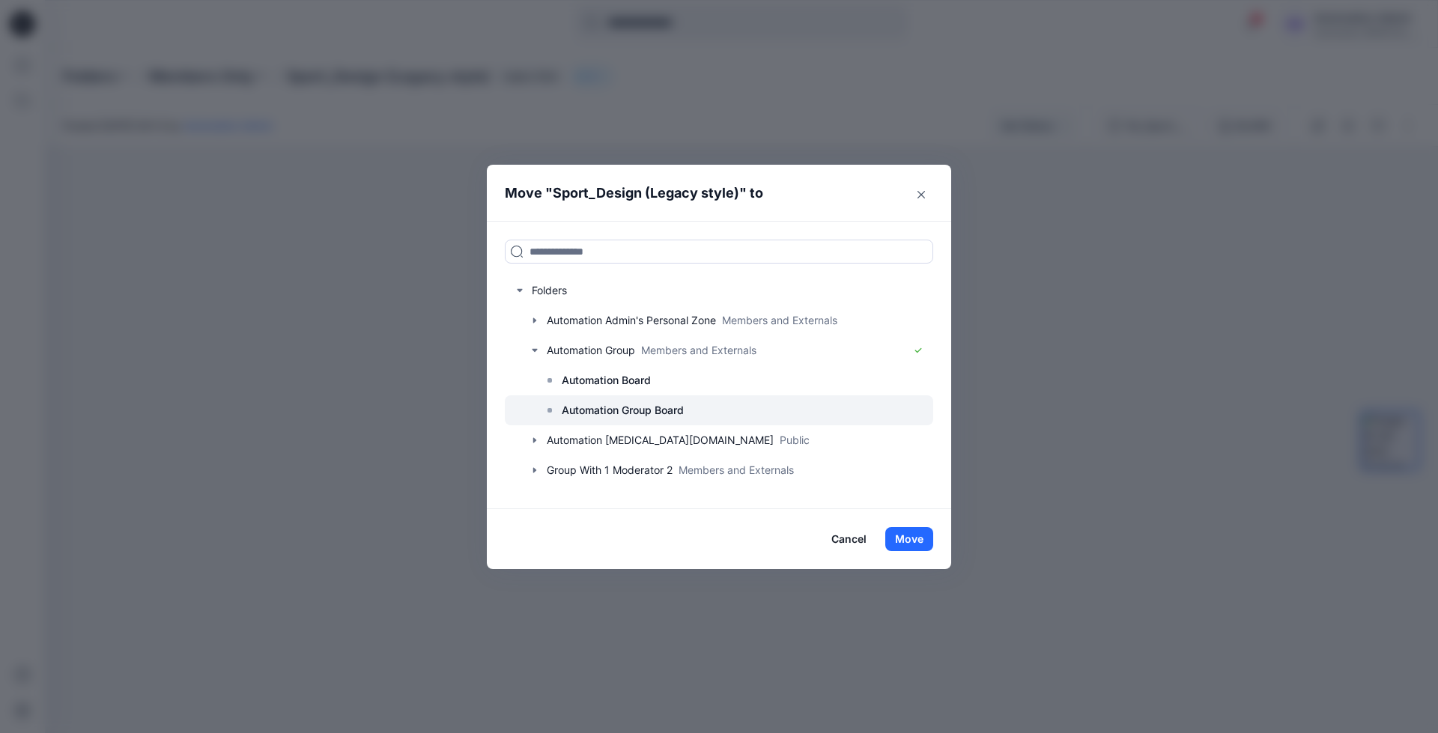
click at [611, 405] on p "Automation Group Board" at bounding box center [623, 411] width 122 height 18
click at [914, 541] on button "Move" at bounding box center [910, 539] width 48 height 24
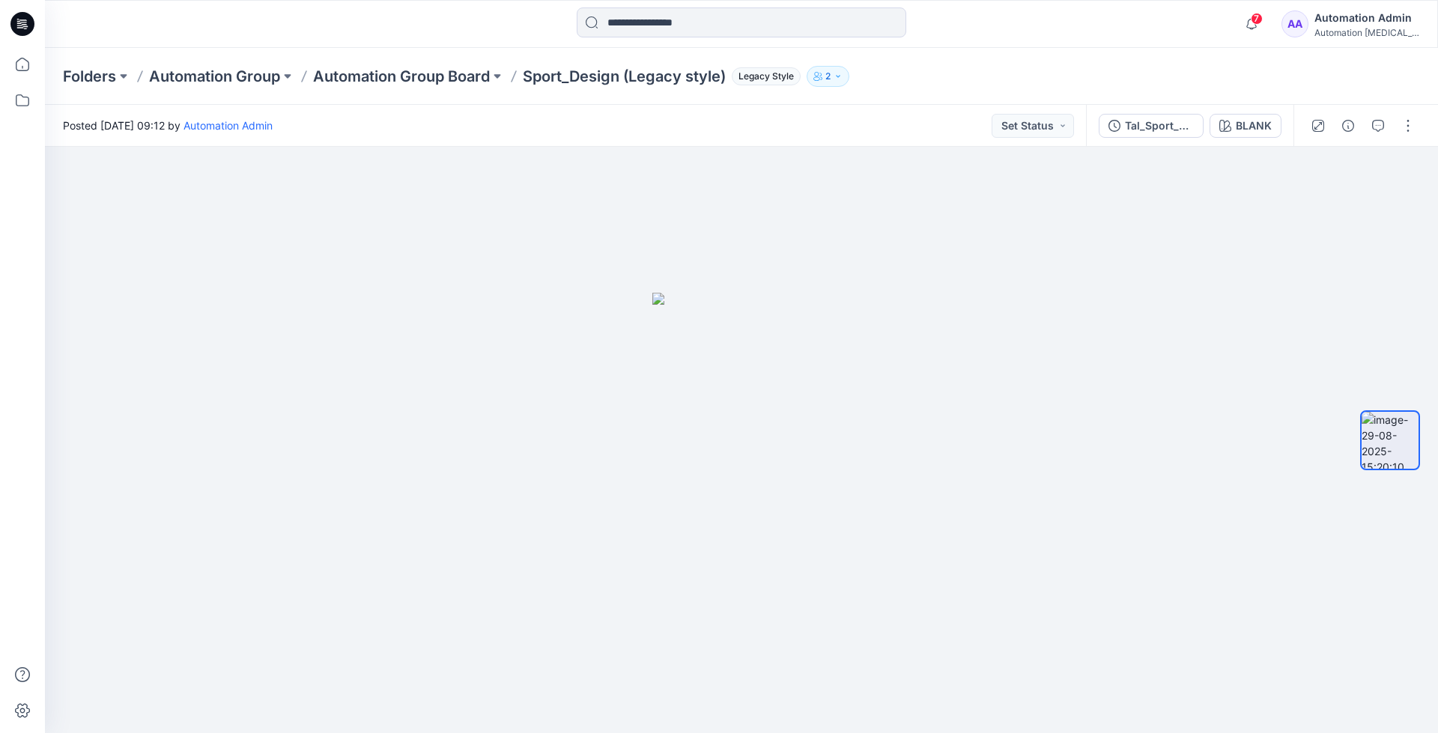
click at [1360, 23] on div "Automation Admin" at bounding box center [1367, 18] width 105 height 18
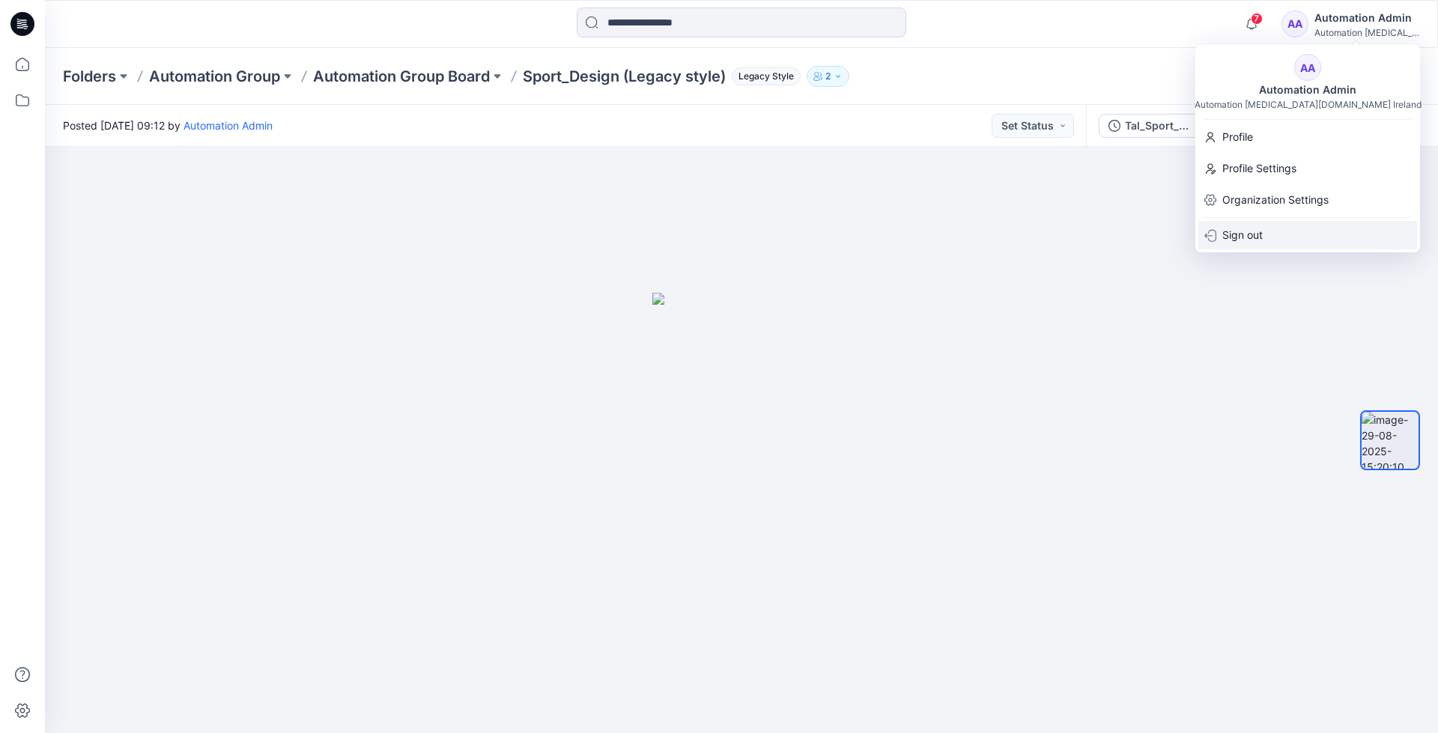
click at [1238, 238] on p "Sign out" at bounding box center [1243, 235] width 40 height 28
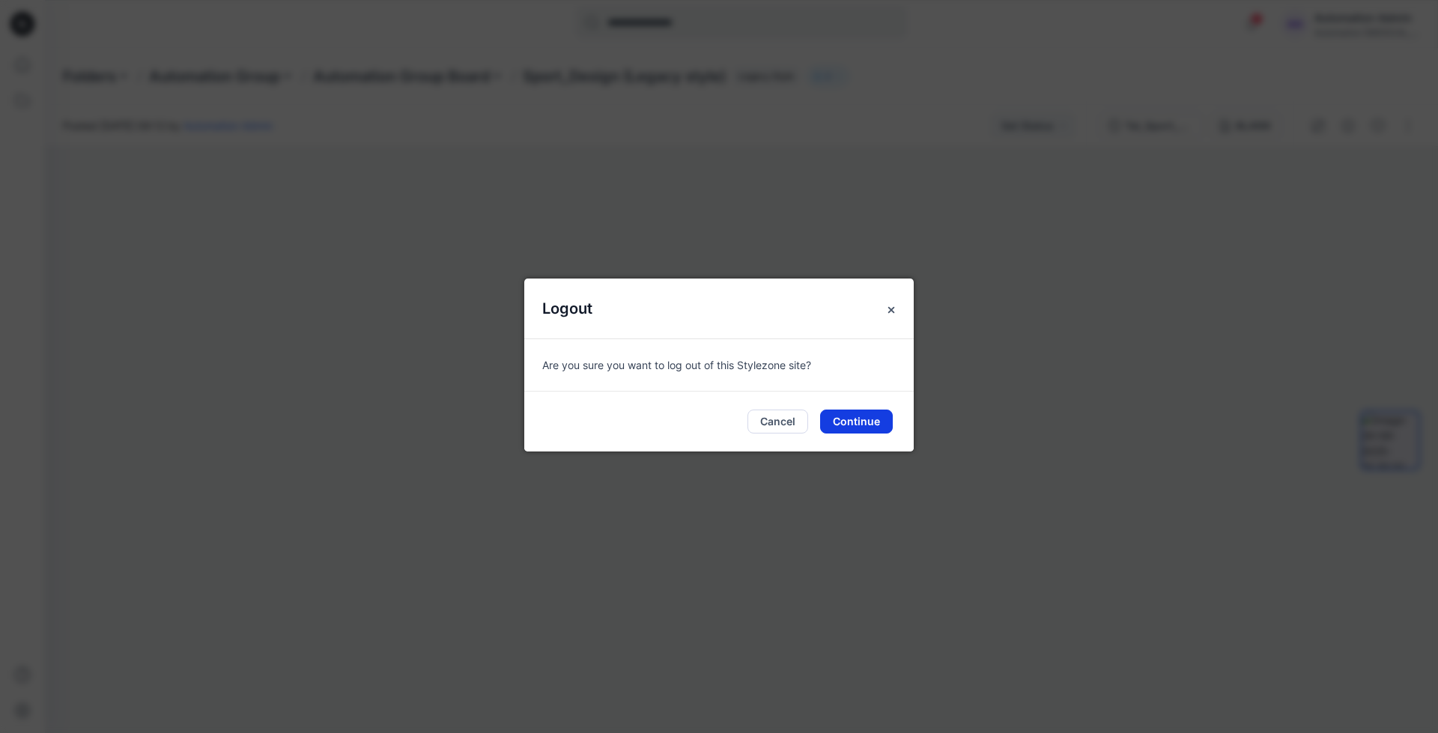
click at [868, 418] on button "Continue" at bounding box center [856, 422] width 73 height 24
